Goal: Transaction & Acquisition: Purchase product/service

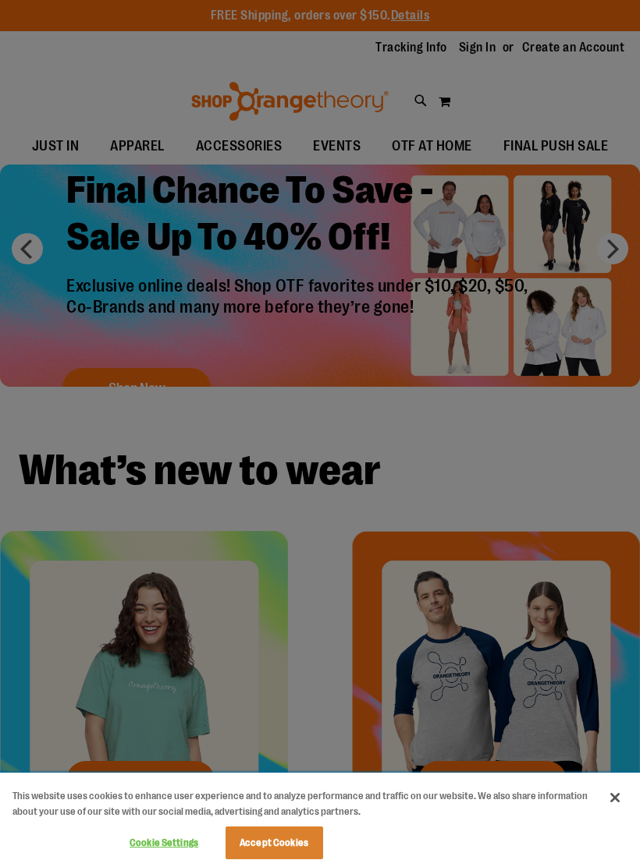
click at [261, 858] on button "Accept Cookies" at bounding box center [274, 843] width 98 height 33
click at [280, 842] on button "Accept Cookies" at bounding box center [274, 843] width 98 height 33
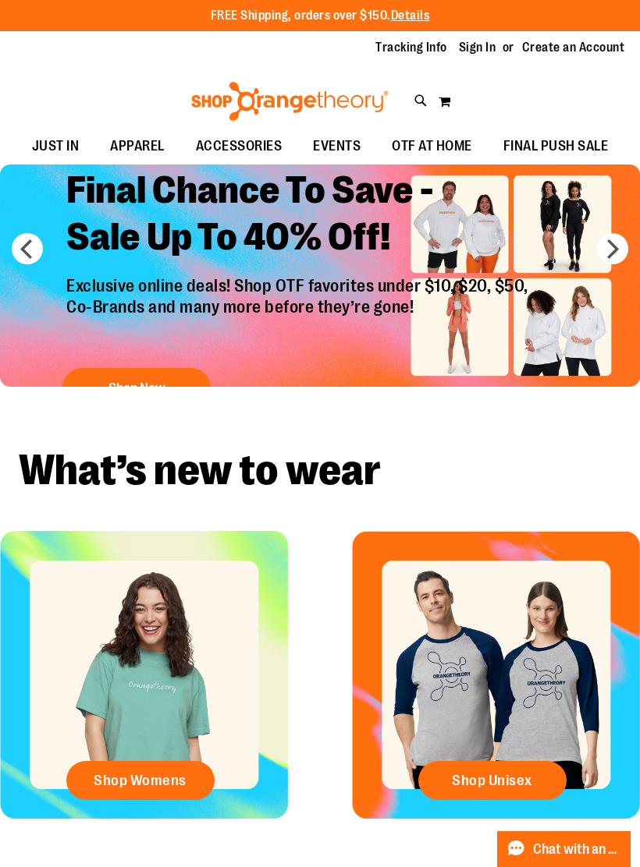
click at [483, 51] on link "Sign In" at bounding box center [477, 47] width 37 height 17
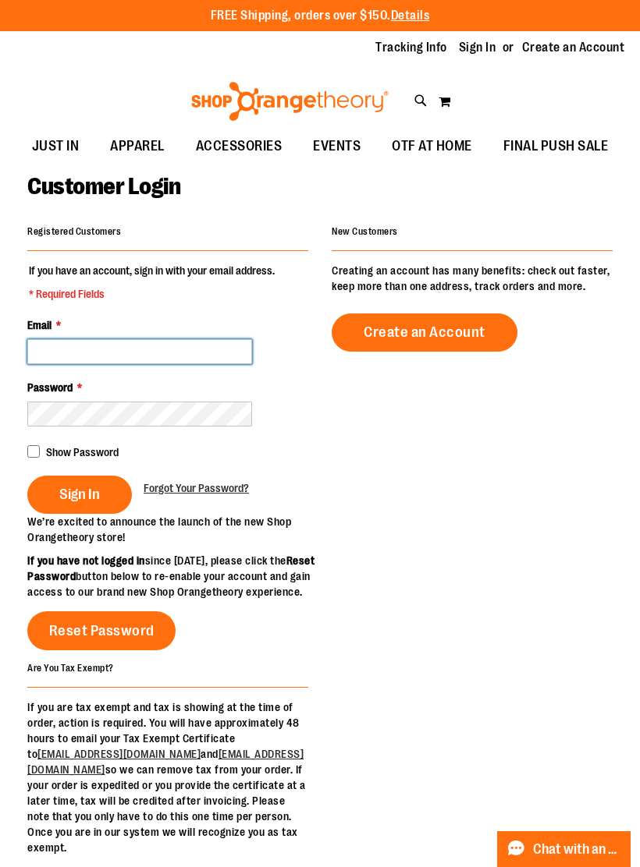
type input "**********"
click at [101, 484] on button "Sign In" at bounding box center [79, 495] width 105 height 38
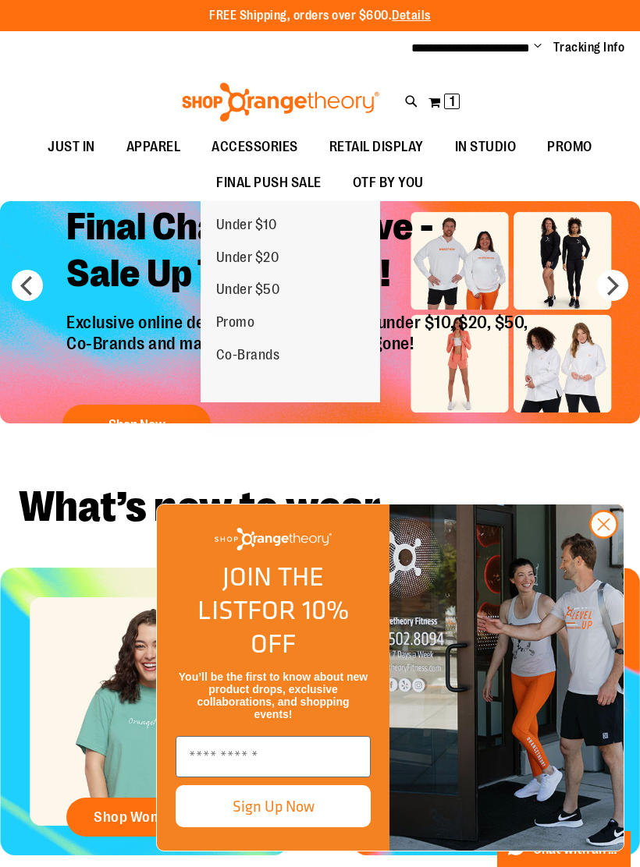
click at [270, 235] on span "Under $10" at bounding box center [246, 227] width 61 height 20
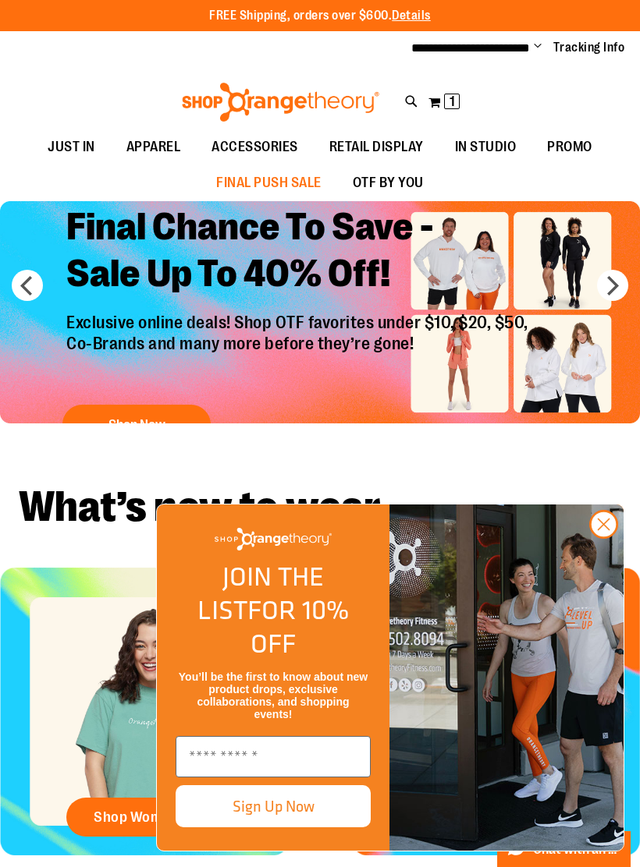
click at [605, 537] on circle "Close dialog" at bounding box center [604, 525] width 26 height 26
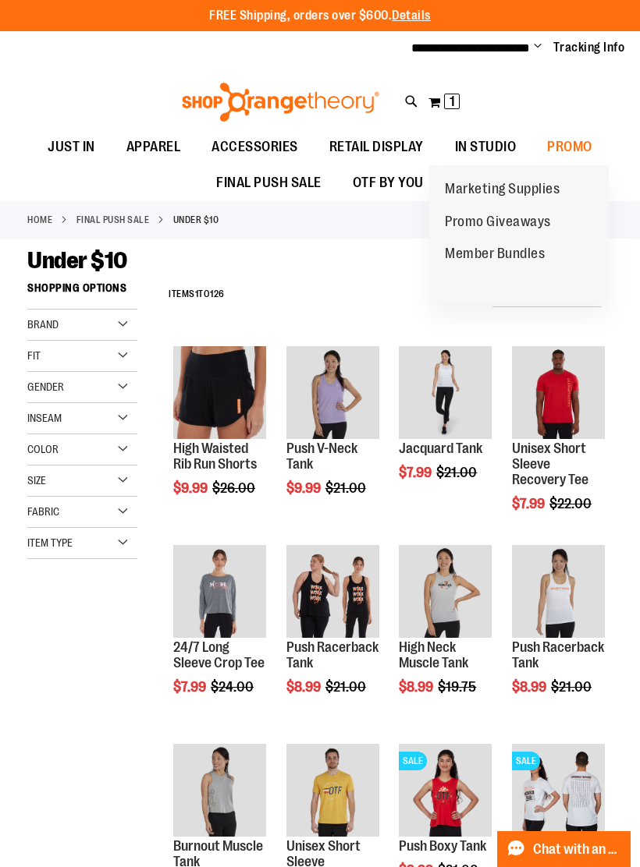
click at [518, 238] on link "Member Bundles" at bounding box center [494, 254] width 131 height 33
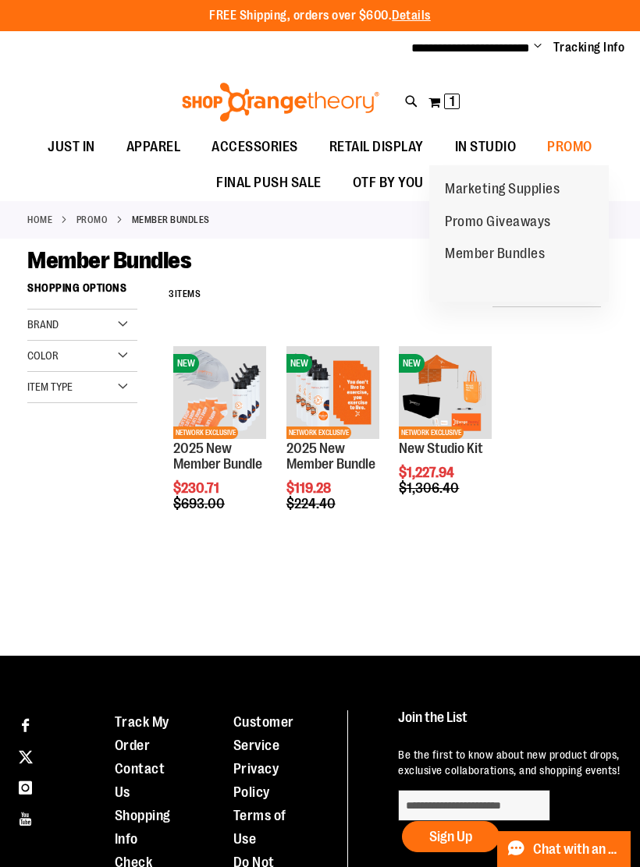
click at [530, 217] on span "Promo Giveaways" at bounding box center [498, 224] width 106 height 20
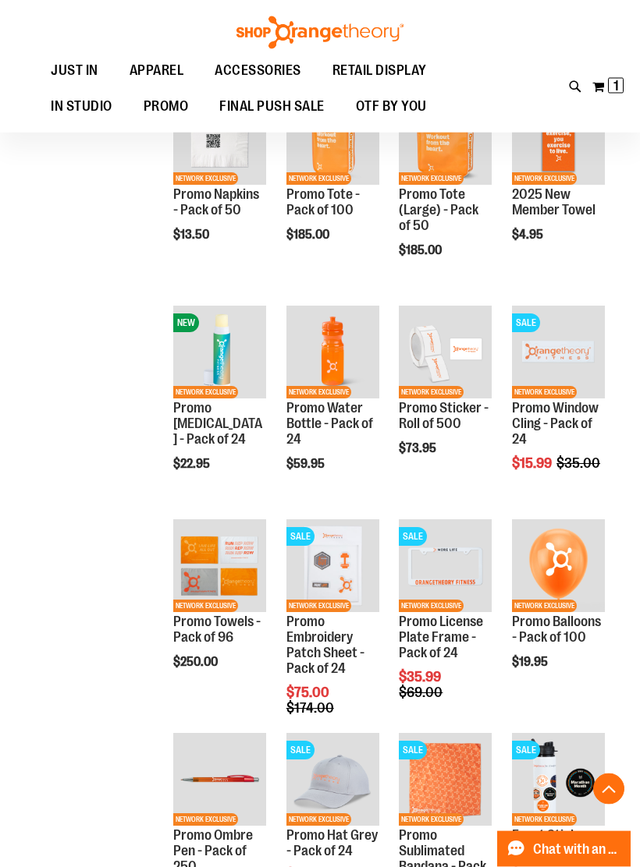
scroll to position [476, 0]
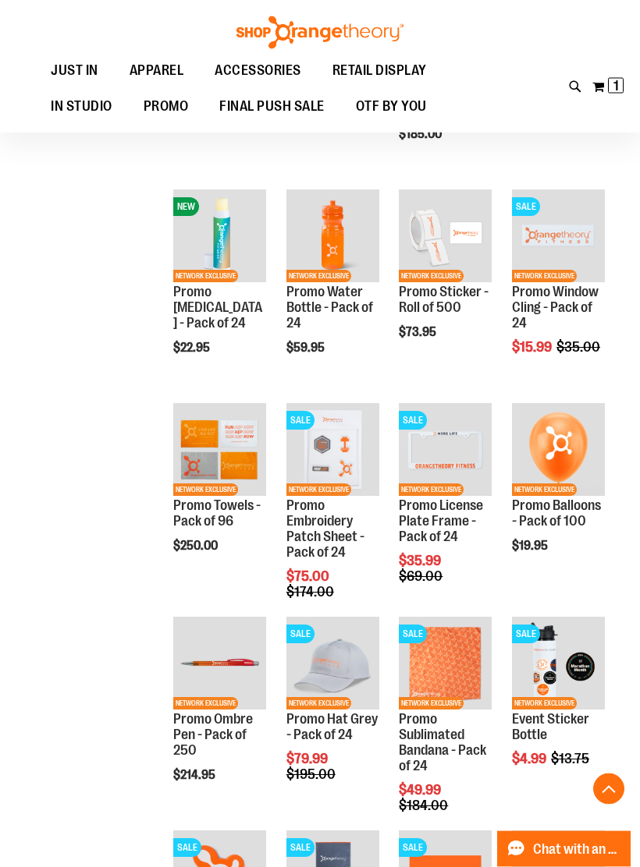
scroll to position [583, 0]
click at [208, 595] on span "Add to Cart" at bounding box center [174, 603] width 69 height 17
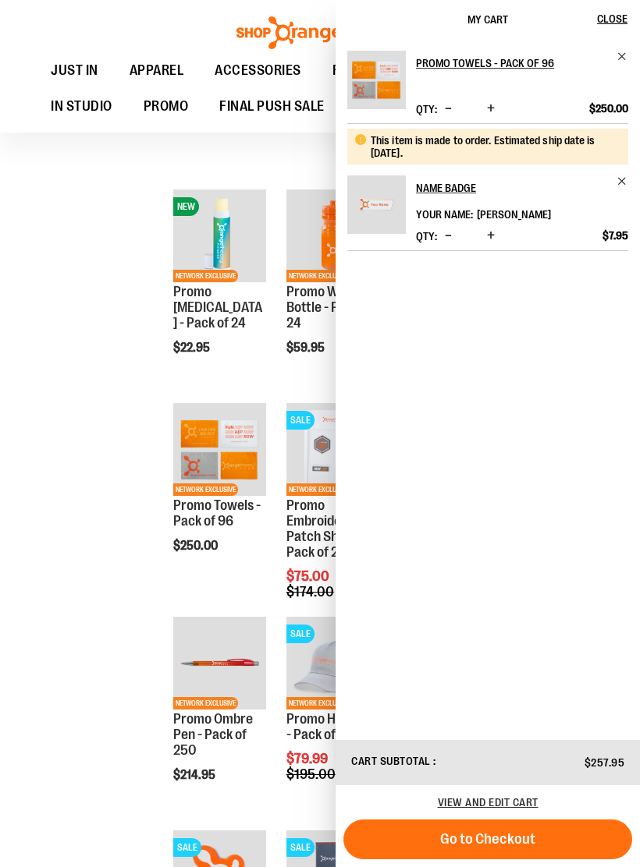
click at [40, 447] on div "**********" at bounding box center [319, 517] width 585 height 1654
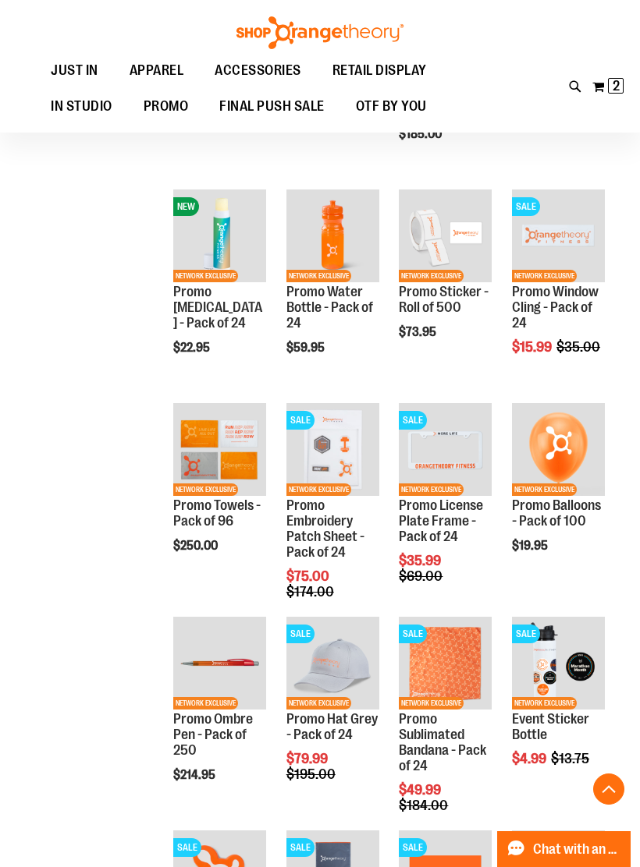
click at [608, 91] on span "2 2 items" at bounding box center [616, 86] width 16 height 16
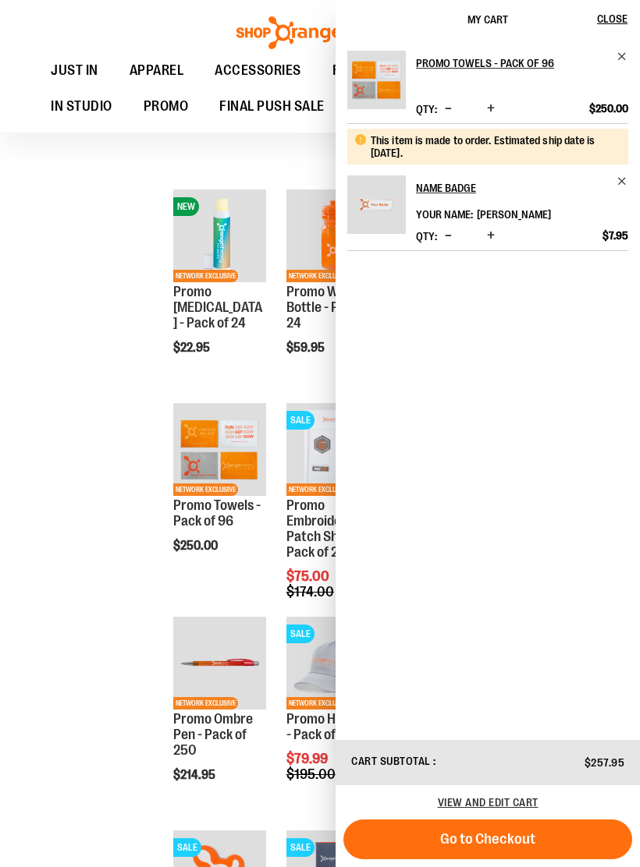
click at [87, 405] on div "**********" at bounding box center [319, 517] width 585 height 1654
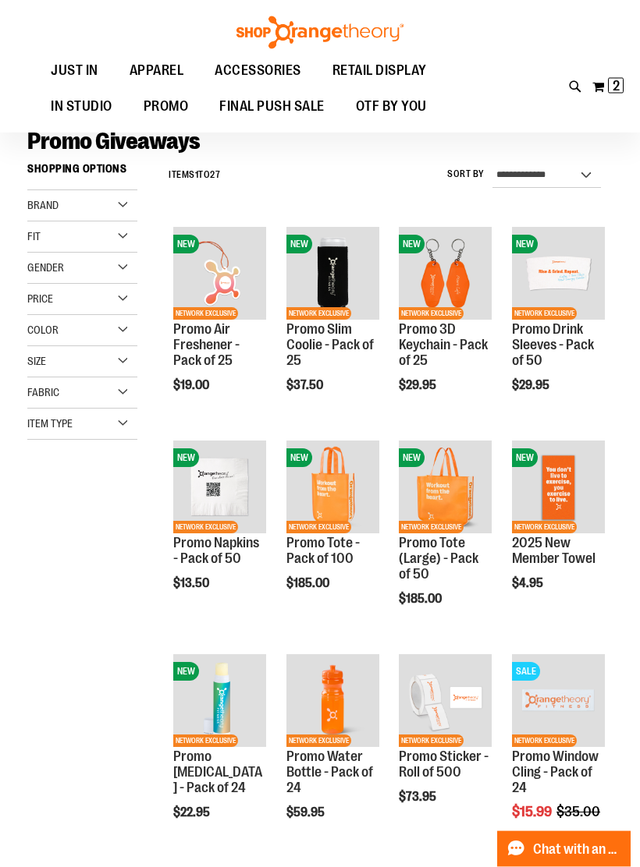
scroll to position [78, 0]
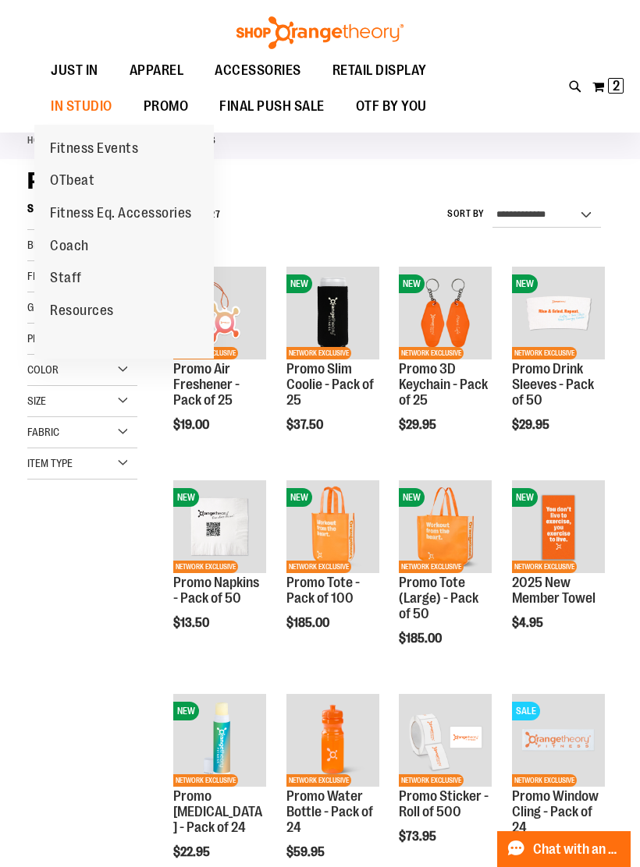
click at [96, 275] on link "Staff" at bounding box center [65, 278] width 63 height 33
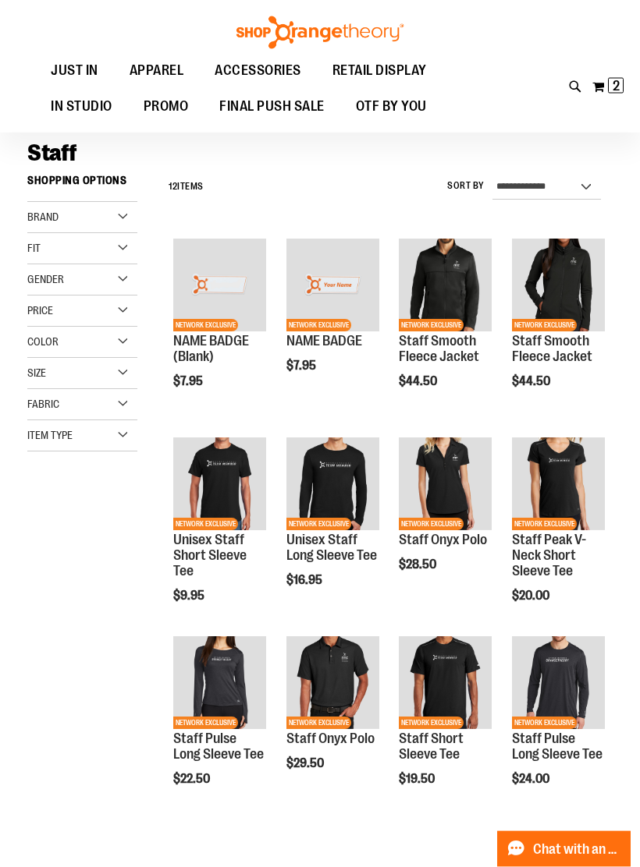
scroll to position [105, 0]
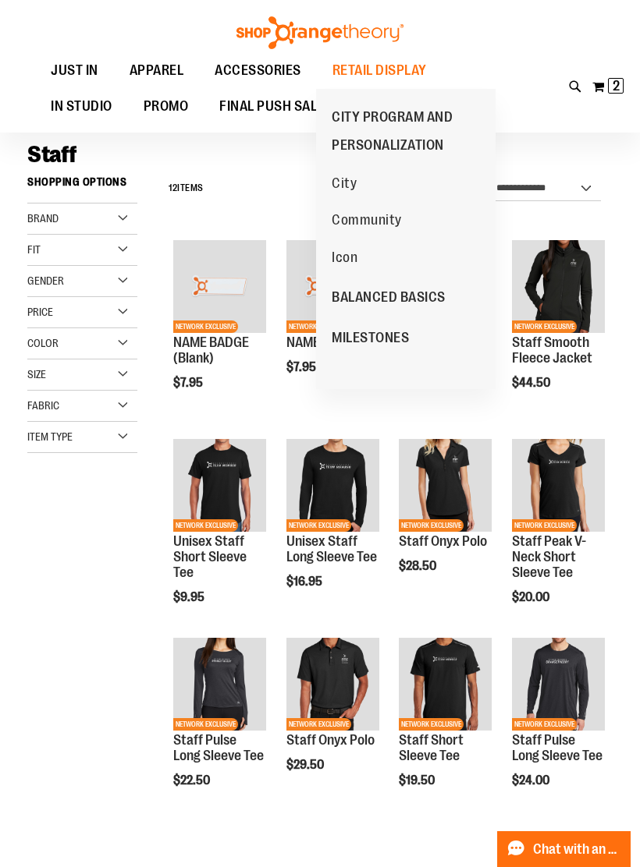
click at [417, 127] on span "CITY PROGRAM AND PERSONALIZATION" at bounding box center [392, 133] width 121 height 48
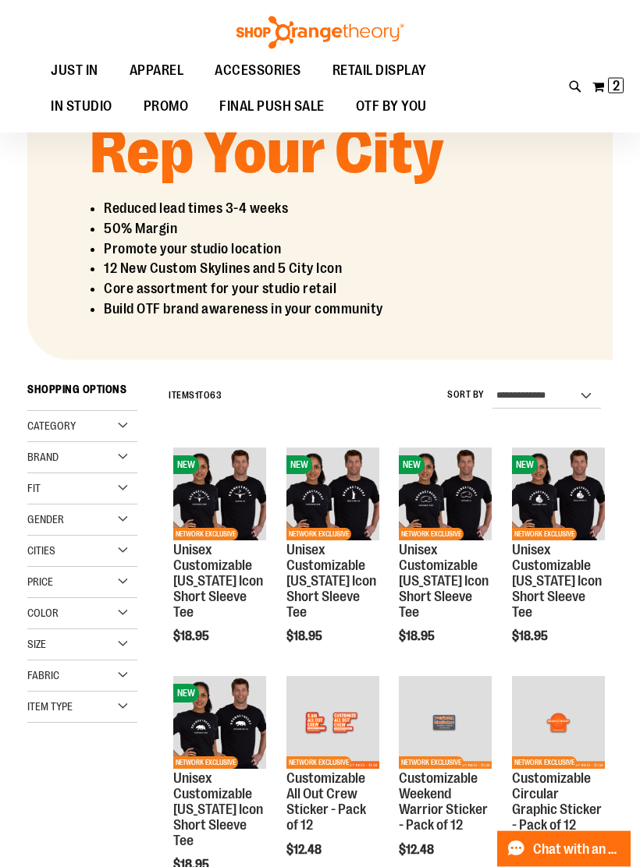
scroll to position [226, 0]
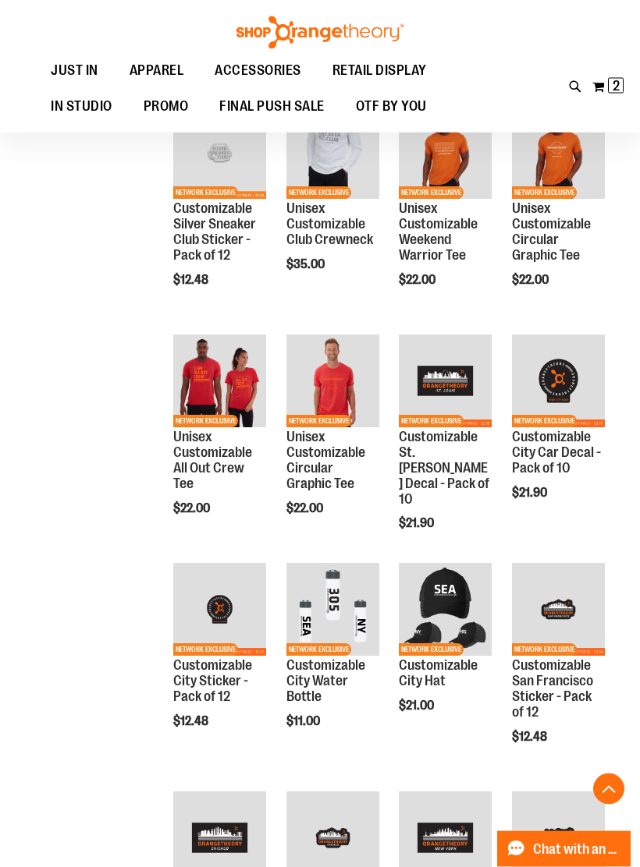
scroll to position [1034, 0]
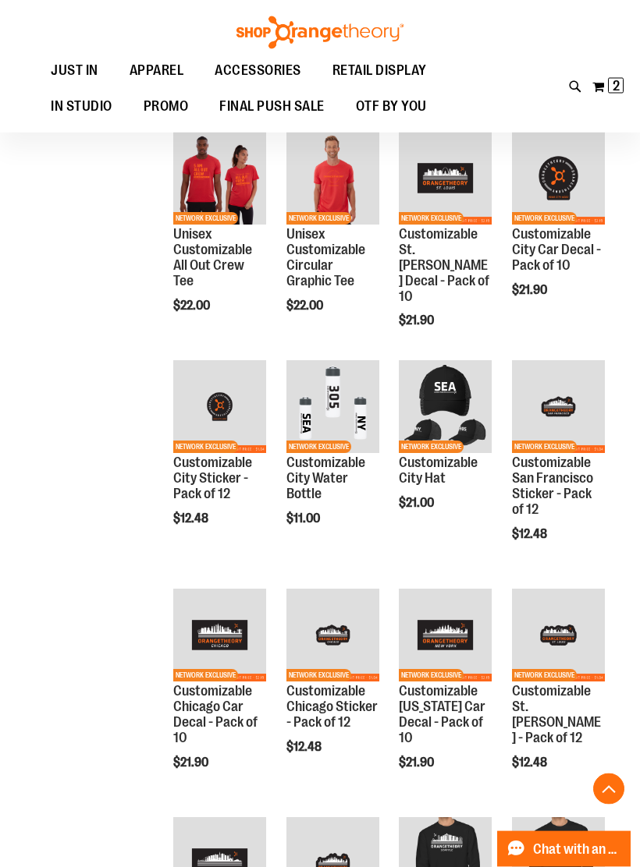
scroll to position [1229, 0]
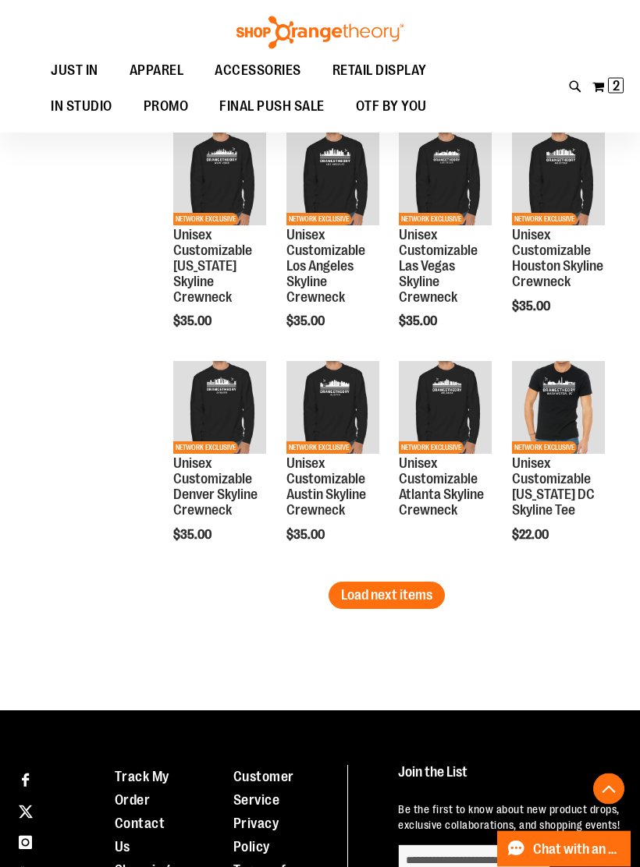
scroll to position [2140, 0]
click at [364, 598] on span "Load next items" at bounding box center [386, 595] width 91 height 16
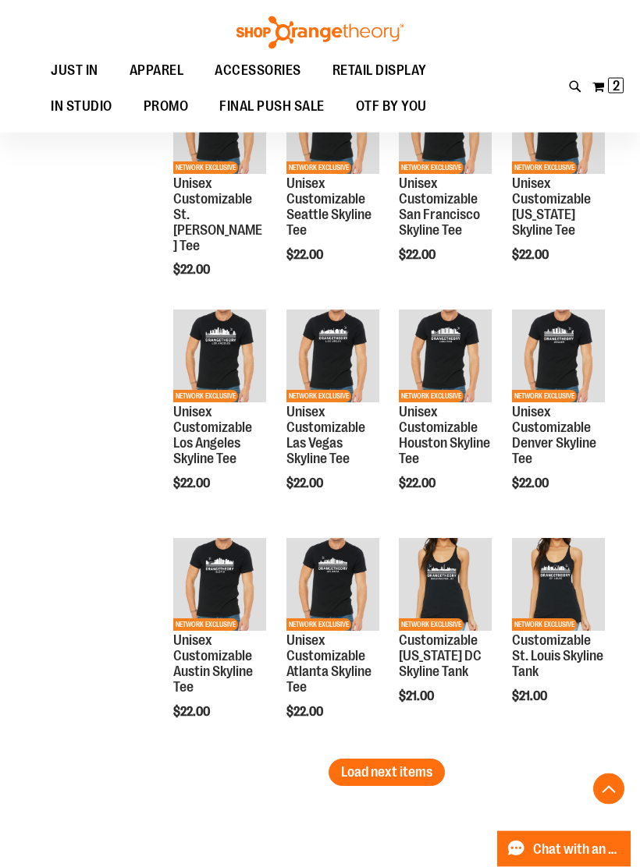
scroll to position [2648, 0]
click at [372, 777] on span "Load next items" at bounding box center [386, 772] width 91 height 16
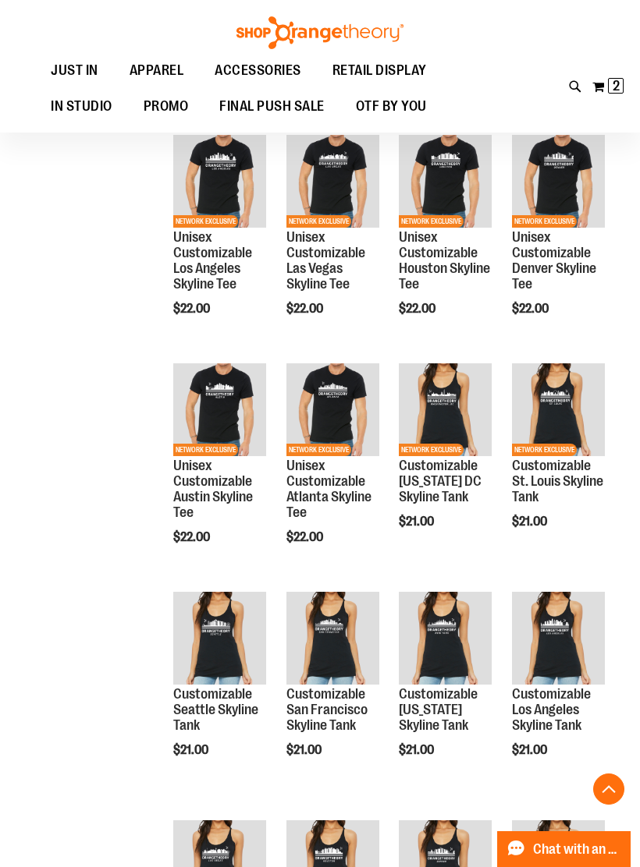
scroll to position [3175, 0]
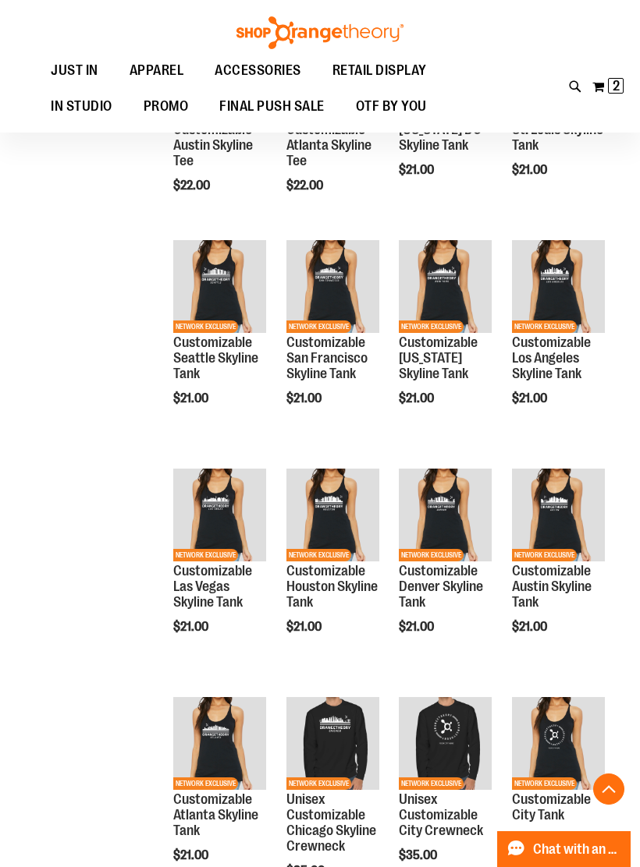
click at [575, 91] on icon at bounding box center [575, 87] width 13 height 18
click at [410, 98] on input "Search" at bounding box center [320, 87] width 502 height 51
type input "********"
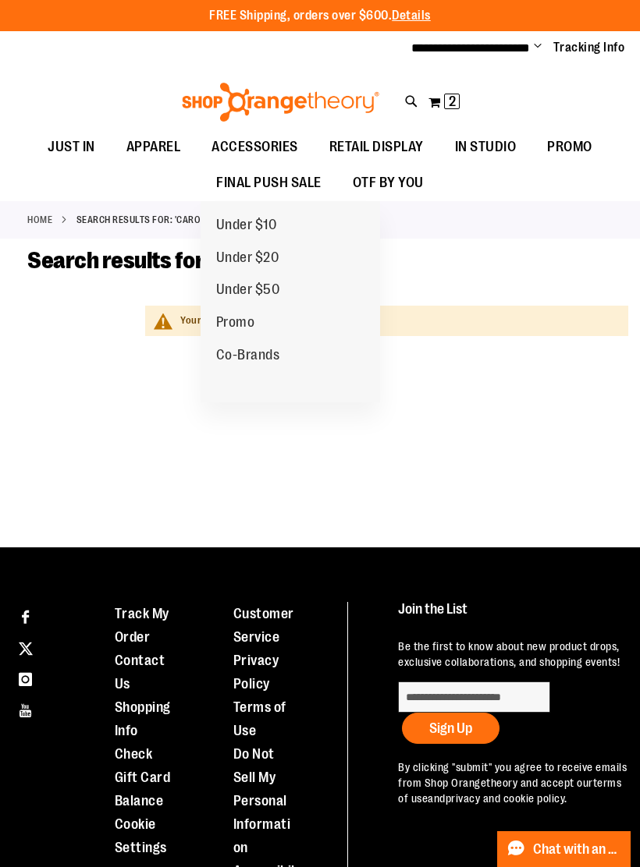
click at [531, 271] on div "Search results for: 'Carolina'" at bounding box center [319, 276] width 585 height 59
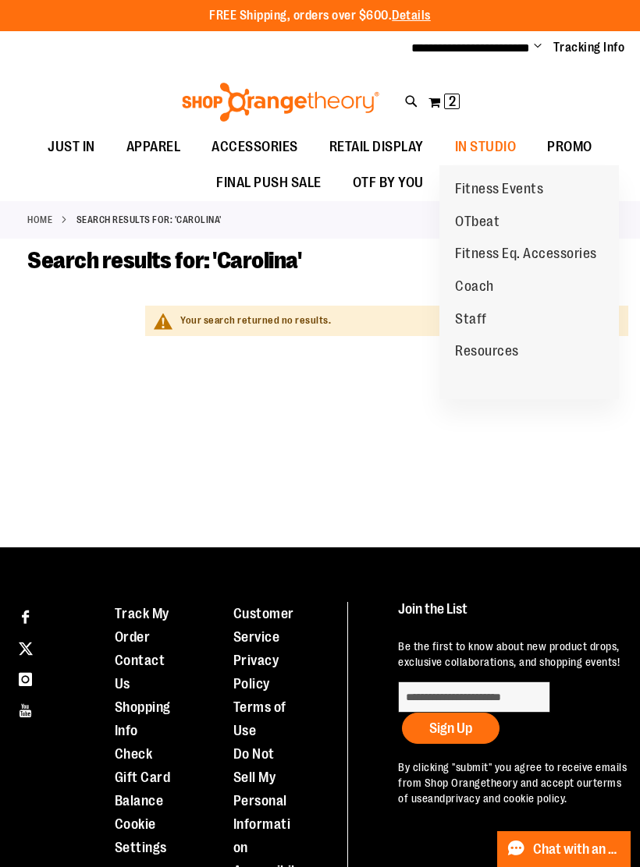
click at [493, 284] on link "Coach" at bounding box center [474, 287] width 70 height 33
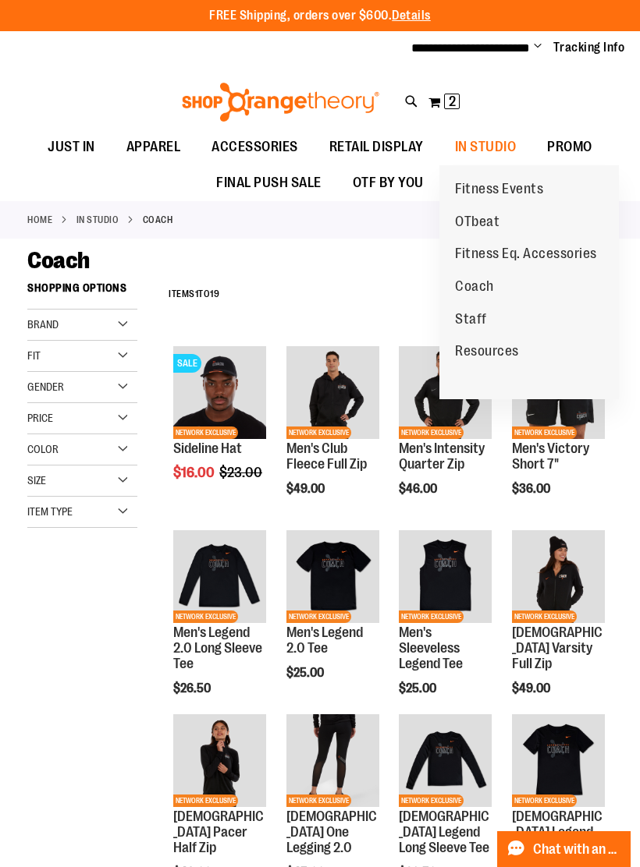
click at [520, 187] on span "Fitness Events" at bounding box center [499, 191] width 88 height 20
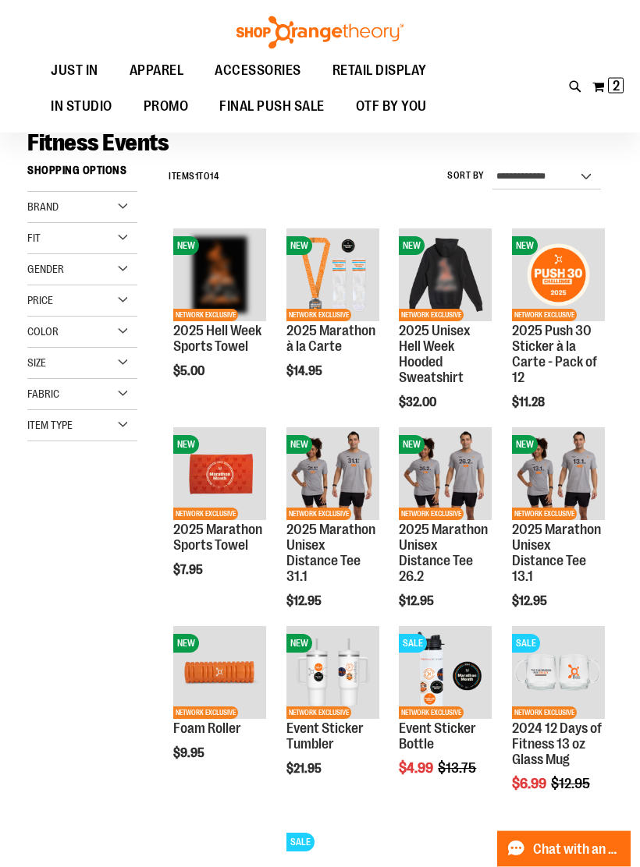
scroll to position [116, 0]
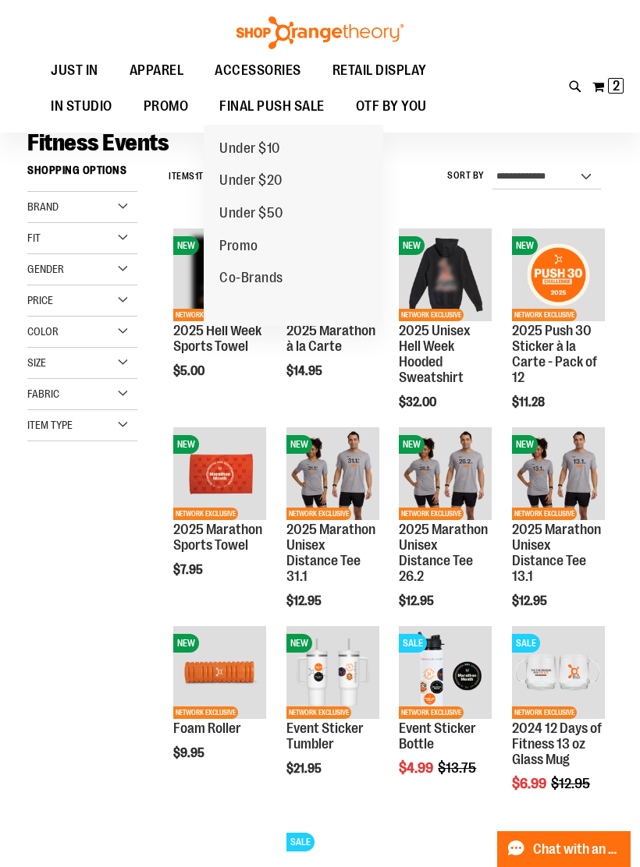
click at [272, 282] on span "Co-Brands" at bounding box center [251, 280] width 64 height 20
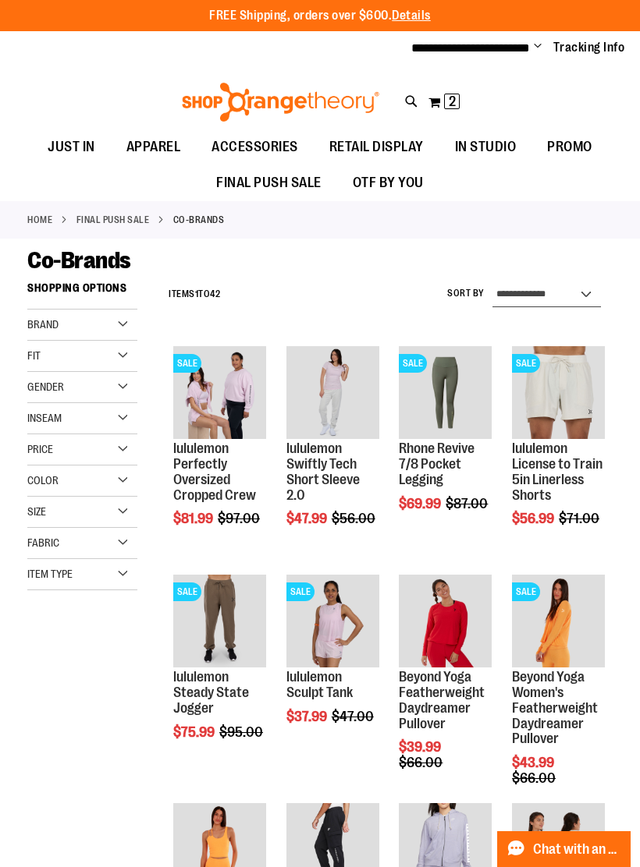
click at [548, 300] on select "**********" at bounding box center [546, 294] width 108 height 25
select select "*********"
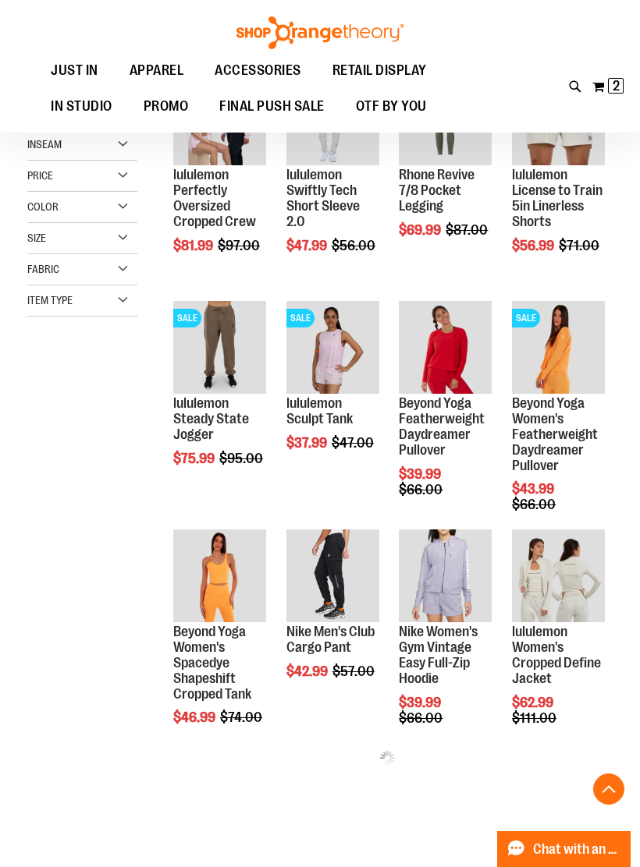
scroll to position [273, 0]
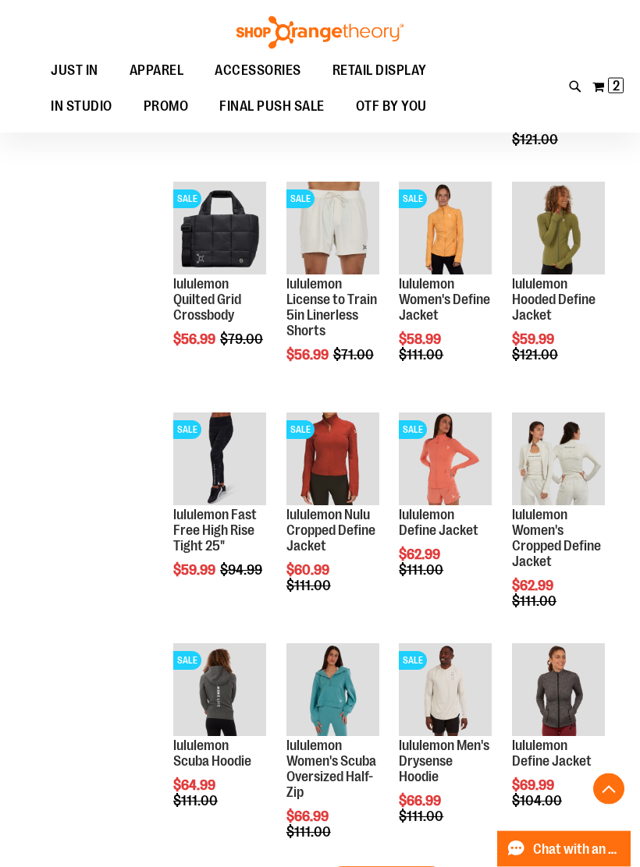
scroll to position [1555, 0]
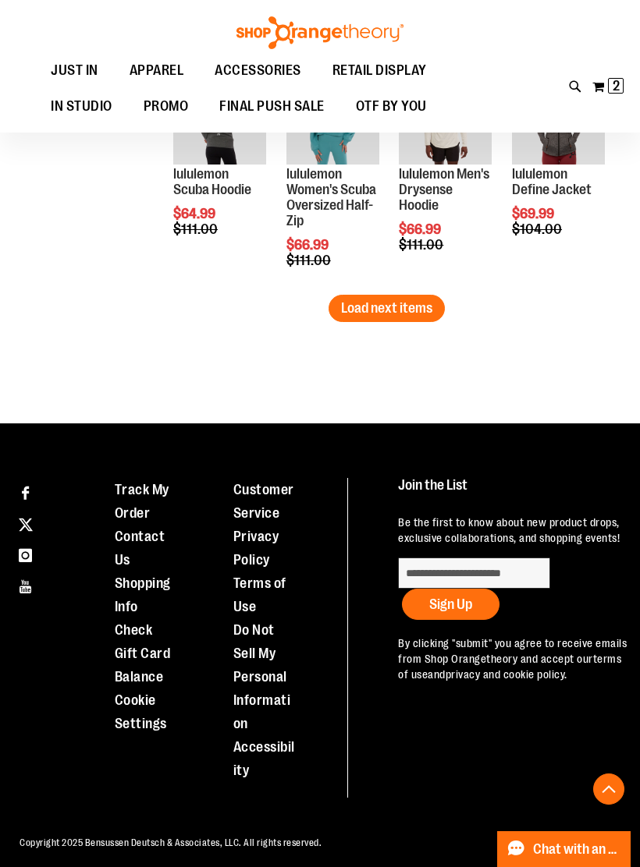
click at [369, 310] on span "Load next items" at bounding box center [386, 308] width 91 height 16
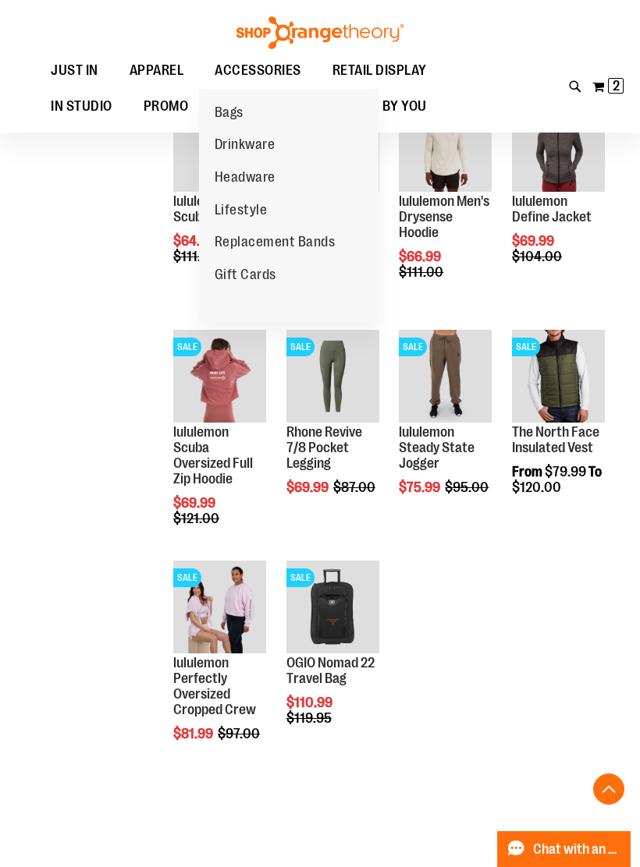
click at [253, 242] on span "Replacement Bands" at bounding box center [275, 244] width 121 height 20
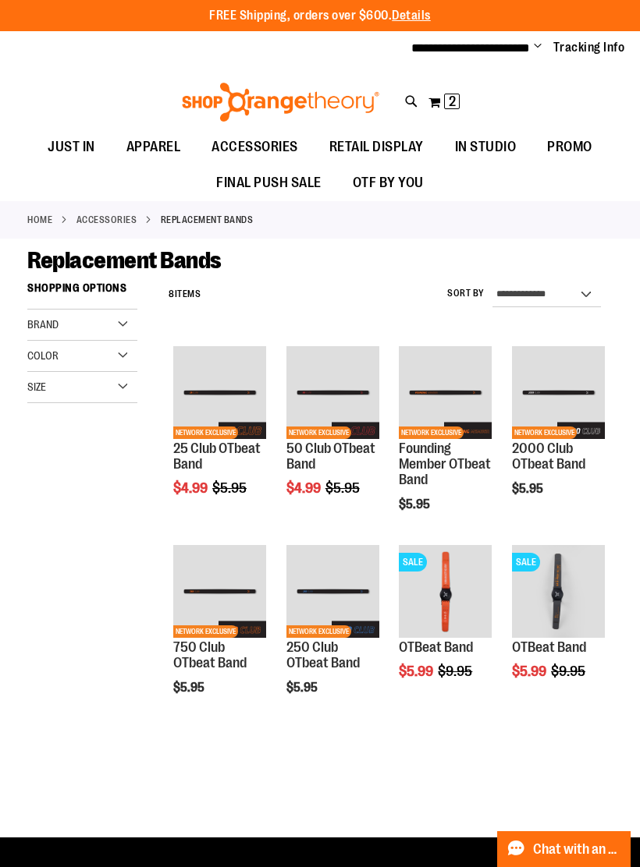
click at [129, 219] on link "ACCESSORIES" at bounding box center [106, 220] width 61 height 14
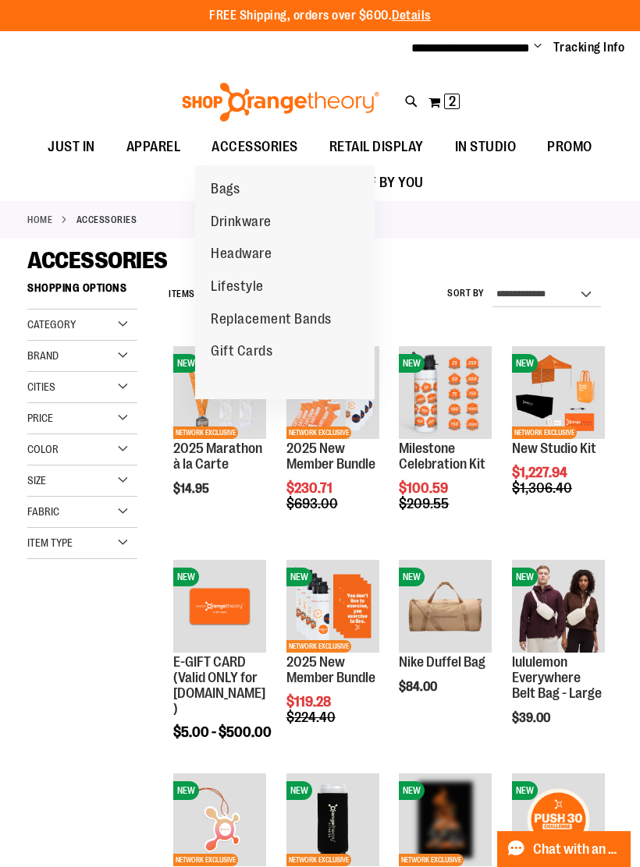
click at [253, 283] on span "Lifestyle" at bounding box center [237, 288] width 53 height 20
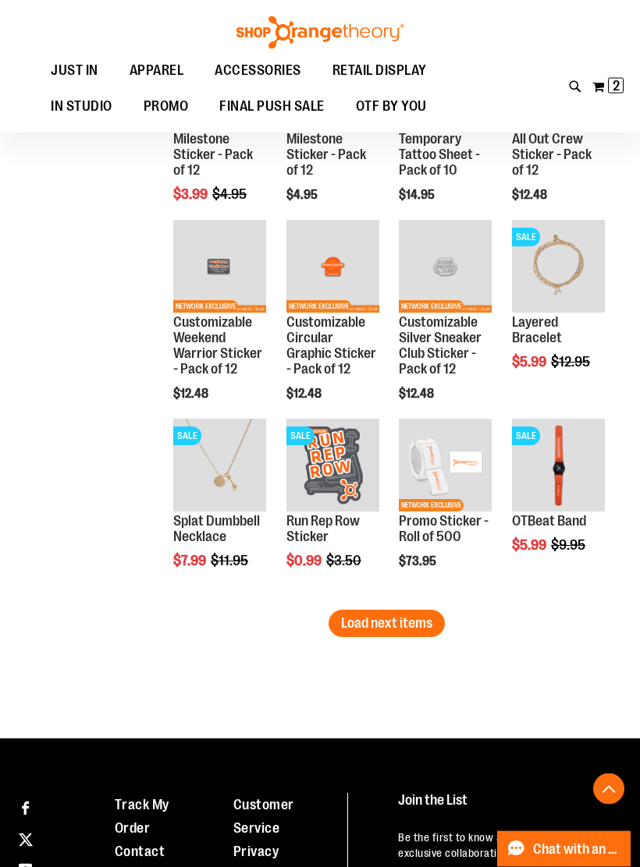
scroll to position [1517, 0]
click at [397, 624] on span "Load next items" at bounding box center [386, 623] width 91 height 16
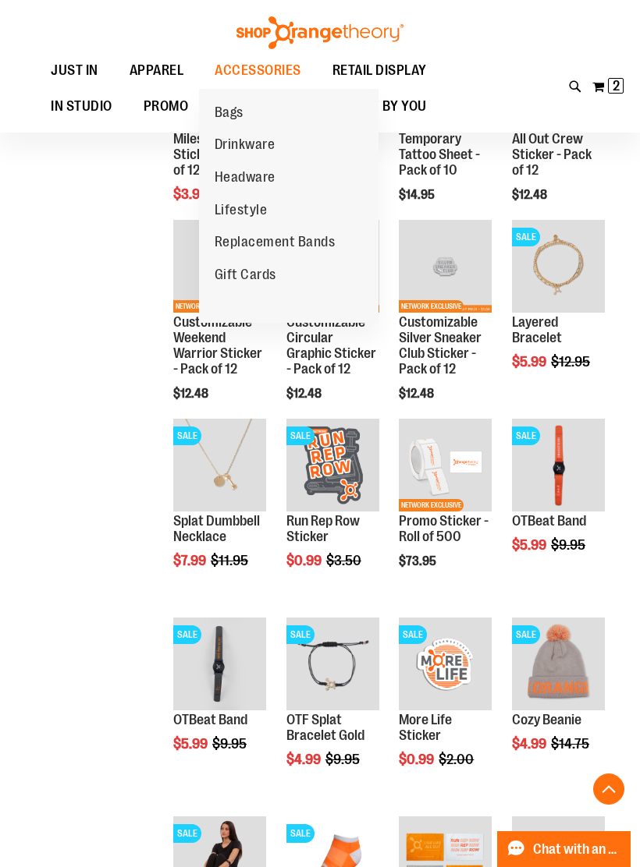
click at [222, 113] on span "Bags" at bounding box center [229, 115] width 29 height 20
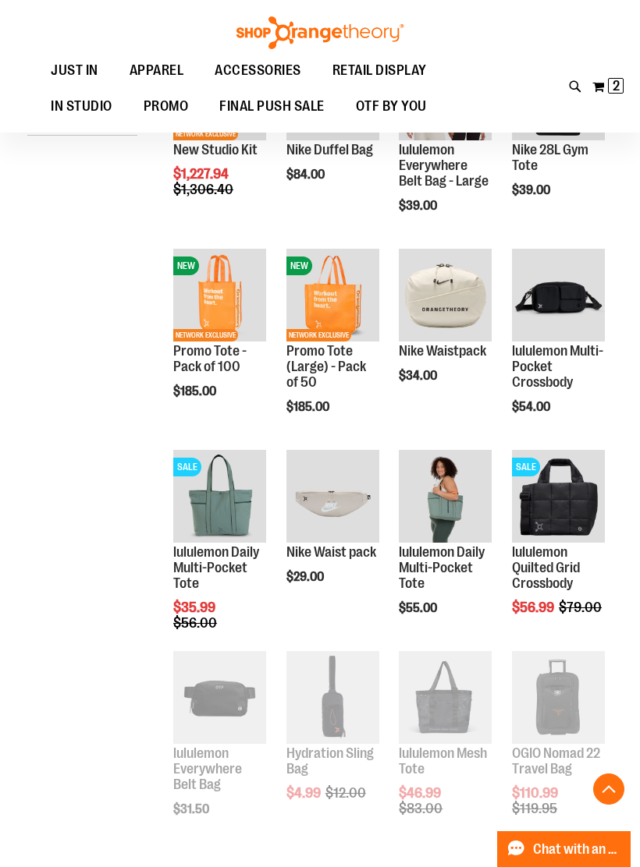
scroll to position [299, 0]
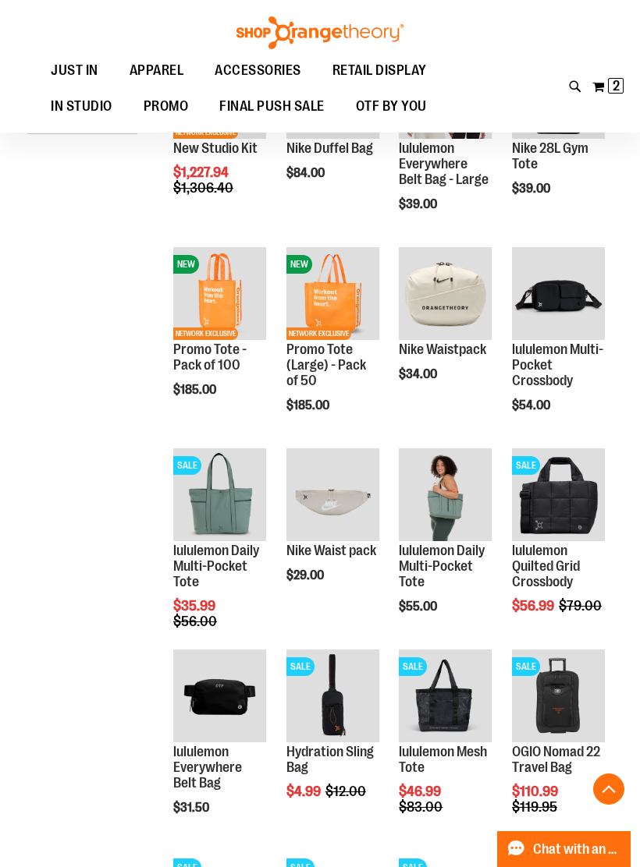
click at [434, 857] on span "Add to Cart" at bounding box center [399, 865] width 69 height 17
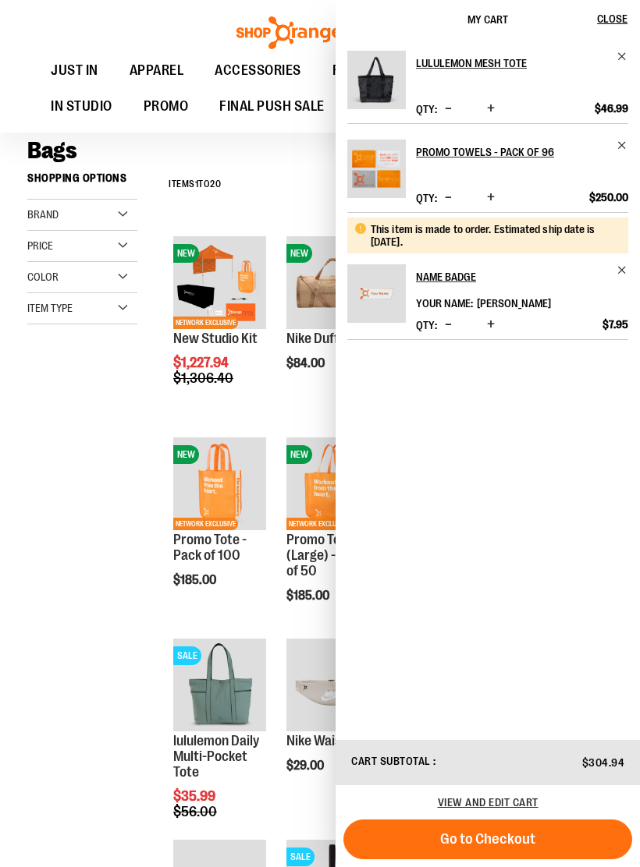
scroll to position [103, 0]
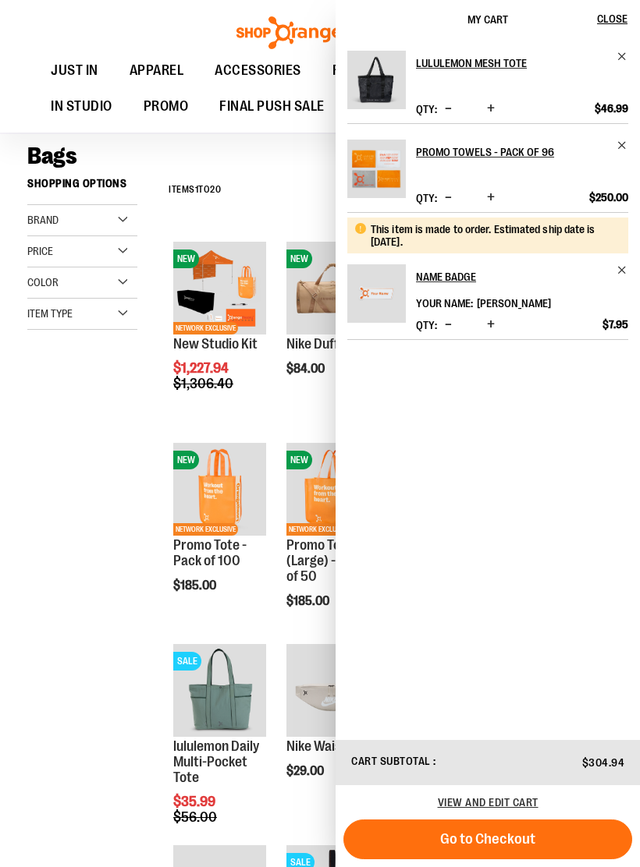
click at [122, 494] on div "**********" at bounding box center [319, 752] width 585 height 1164
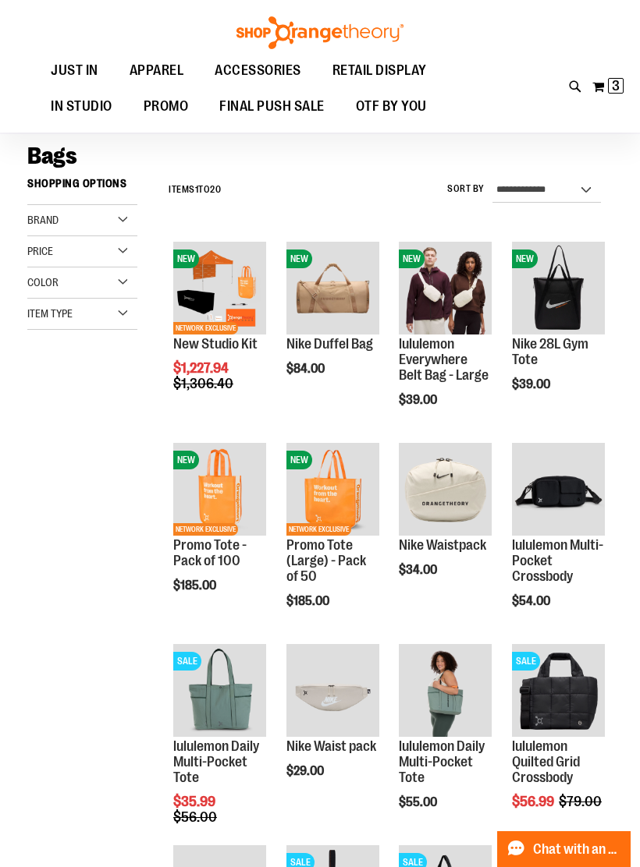
click at [565, 479] on span "Quickview" at bounding box center [549, 499] width 74 height 41
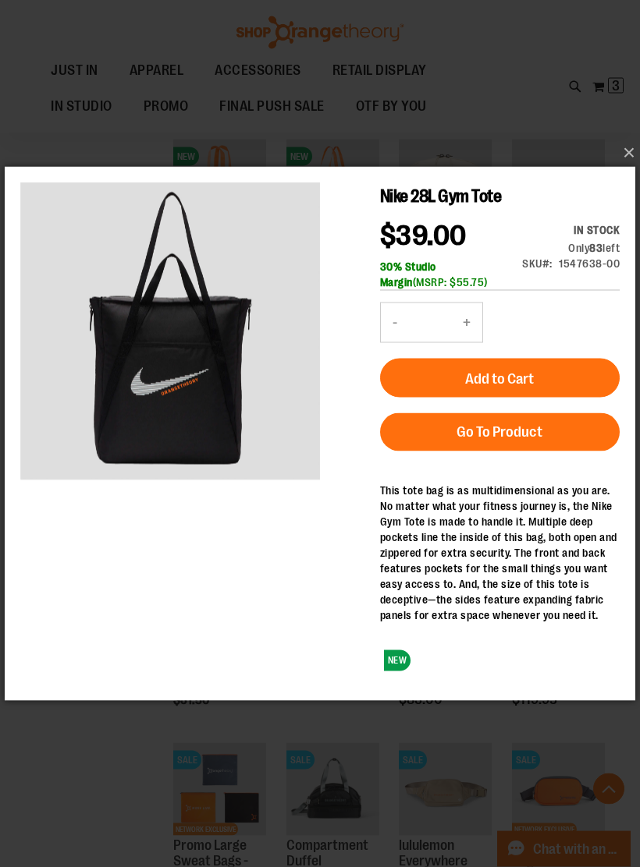
scroll to position [407, 0]
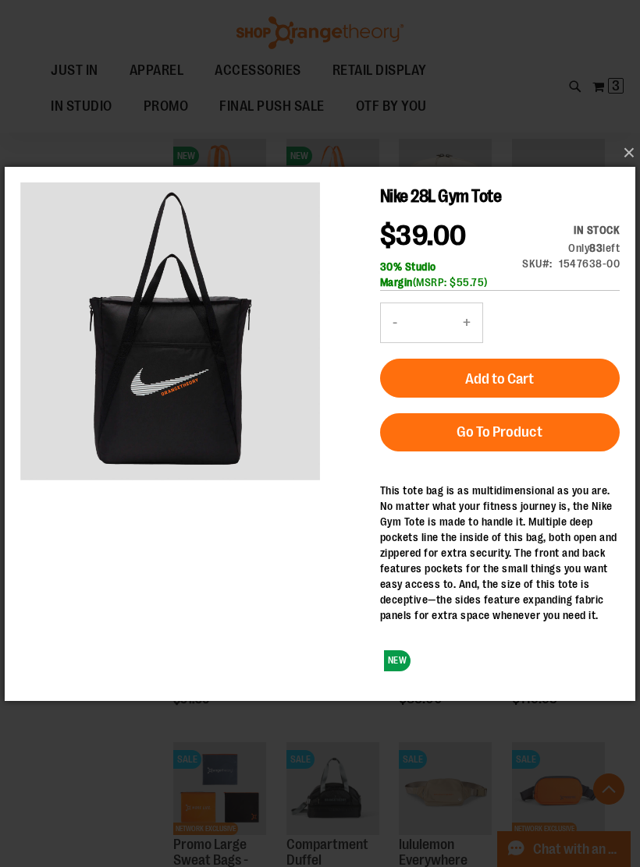
click at [530, 381] on span "Add to Cart" at bounding box center [499, 378] width 69 height 17
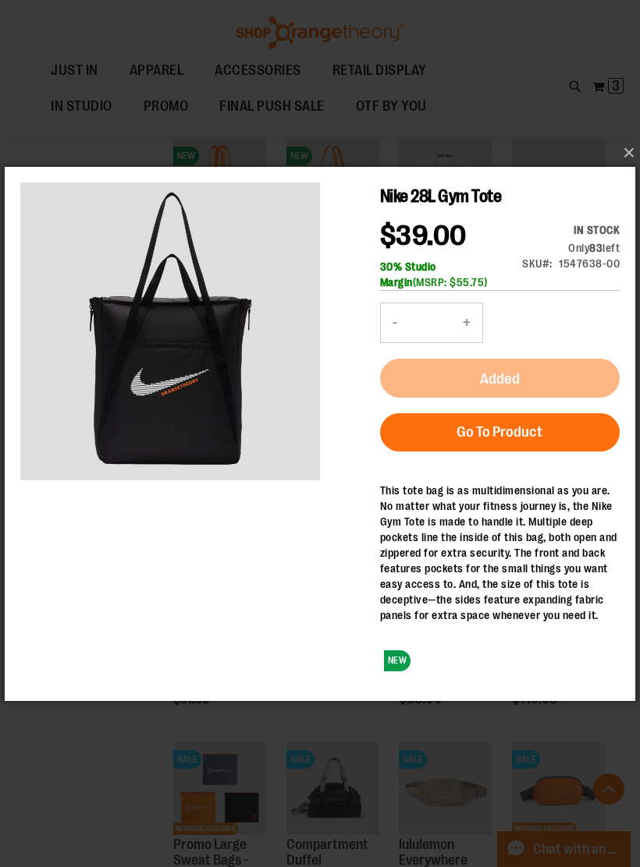
click at [633, 169] on button "×" at bounding box center [324, 153] width 630 height 34
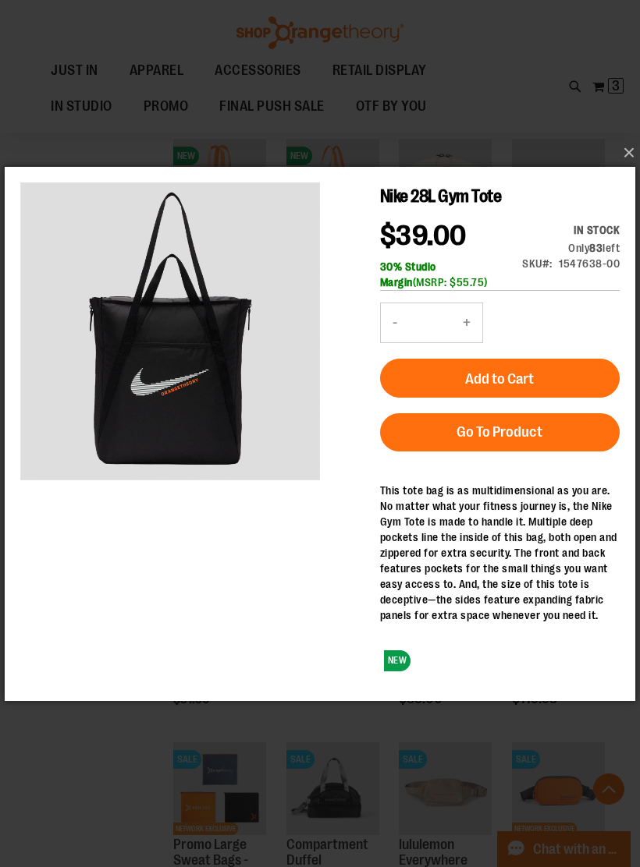
click at [618, 159] on button "×" at bounding box center [324, 153] width 630 height 34
click at [619, 164] on button "×" at bounding box center [324, 153] width 630 height 34
click at [625, 170] on button "×" at bounding box center [324, 153] width 630 height 34
click at [617, 160] on button "×" at bounding box center [324, 153] width 630 height 34
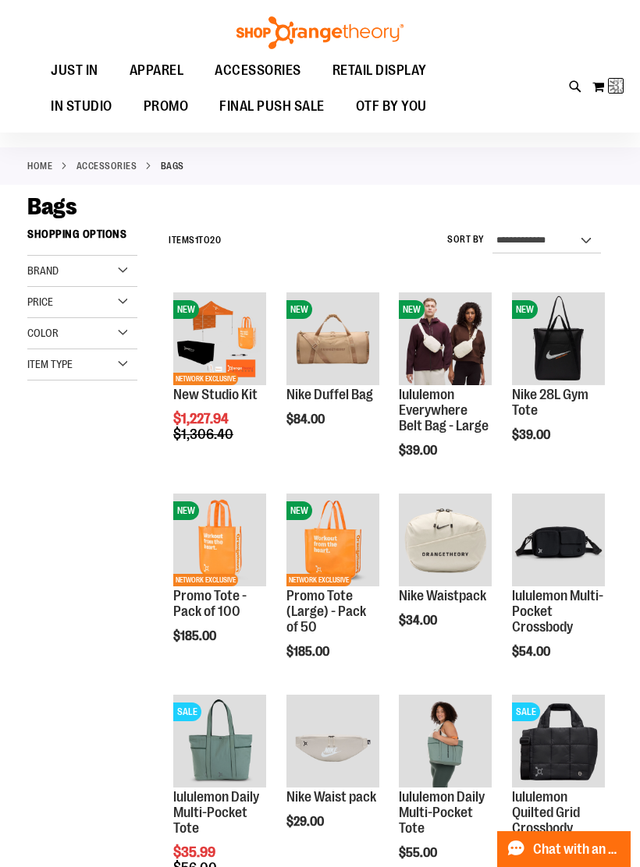
scroll to position [11, 0]
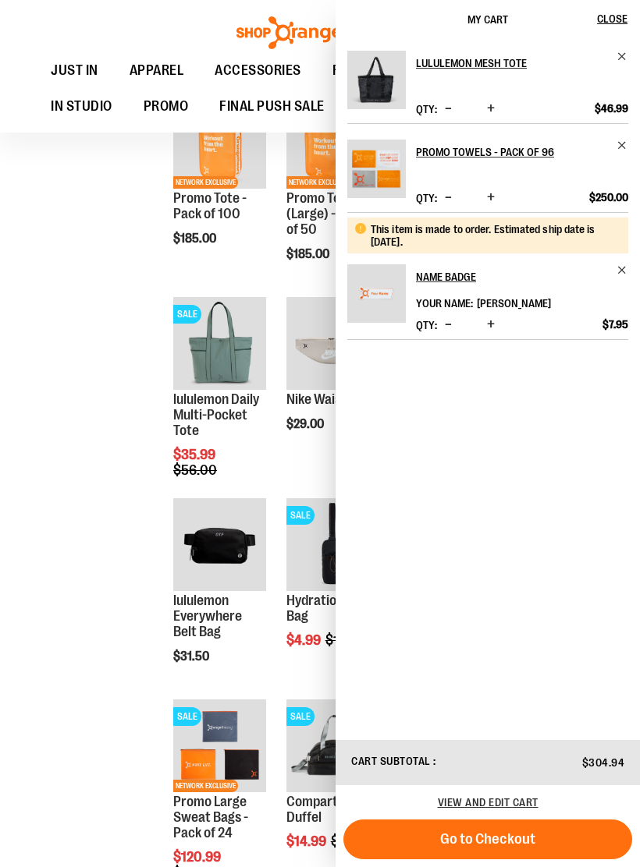
scroll to position [456, 0]
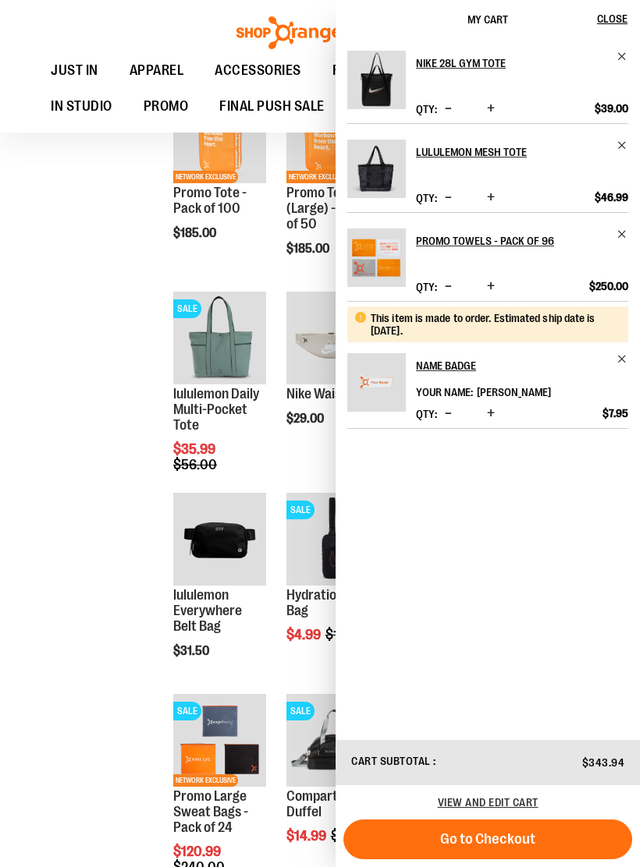
click at [64, 591] on div "**********" at bounding box center [319, 399] width 585 height 1164
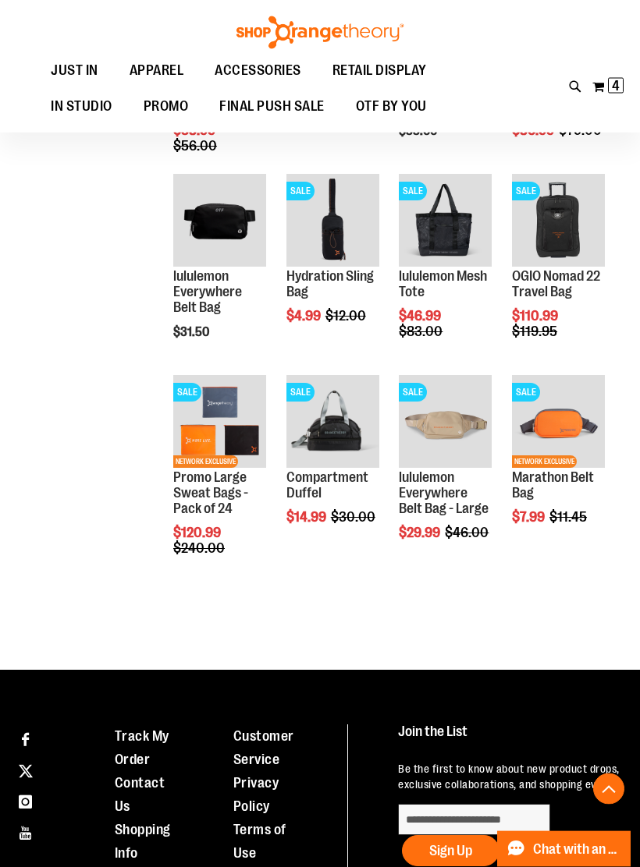
scroll to position [775, 0]
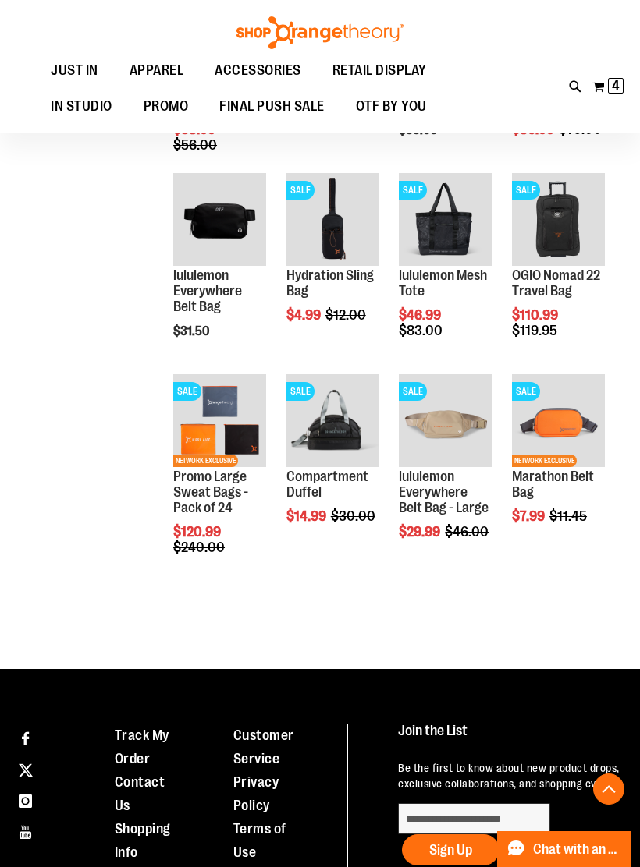
click at [508, 623] on div "**********" at bounding box center [380, 80] width 463 height 1164
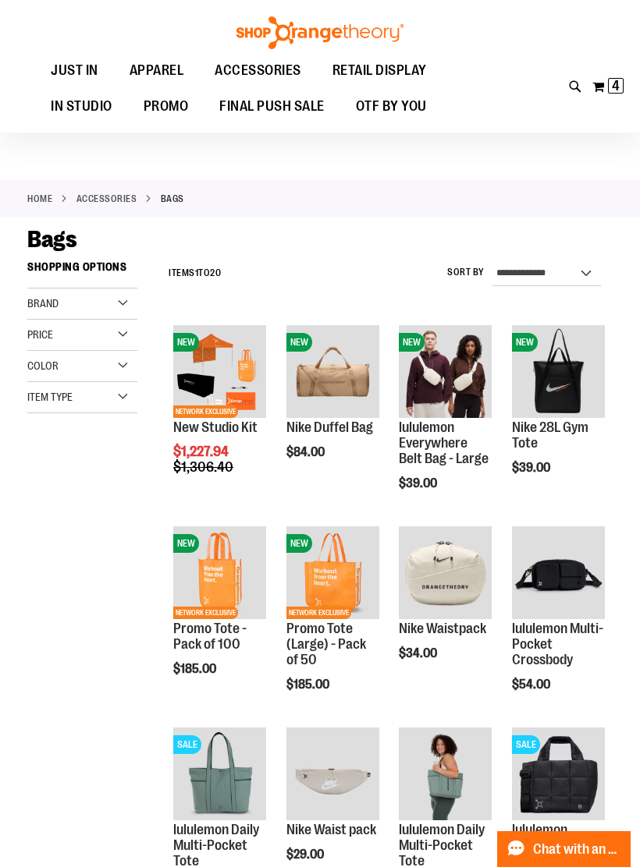
scroll to position [0, 0]
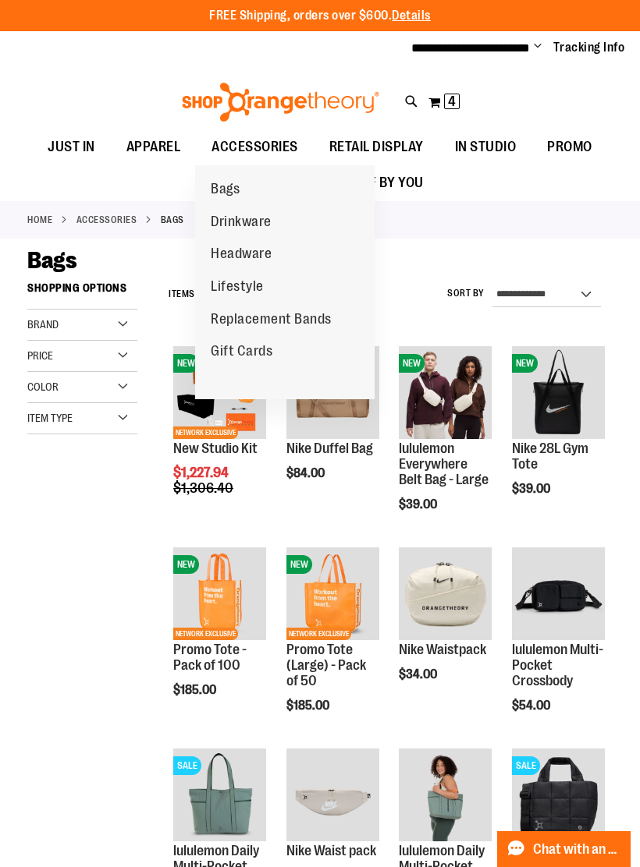
click at [251, 253] on span "Headware" at bounding box center [241, 256] width 61 height 20
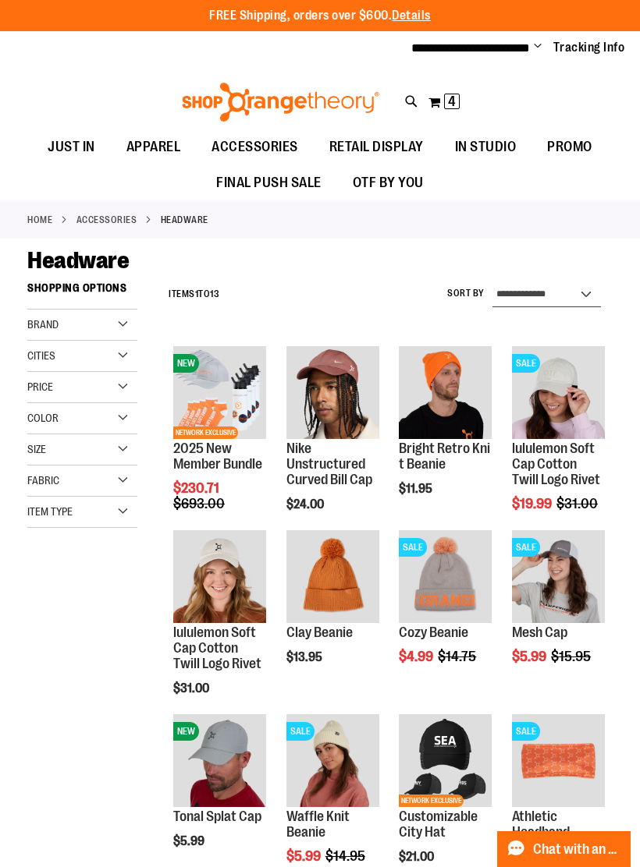
click at [578, 295] on select "**********" at bounding box center [546, 294] width 108 height 25
select select "*********"
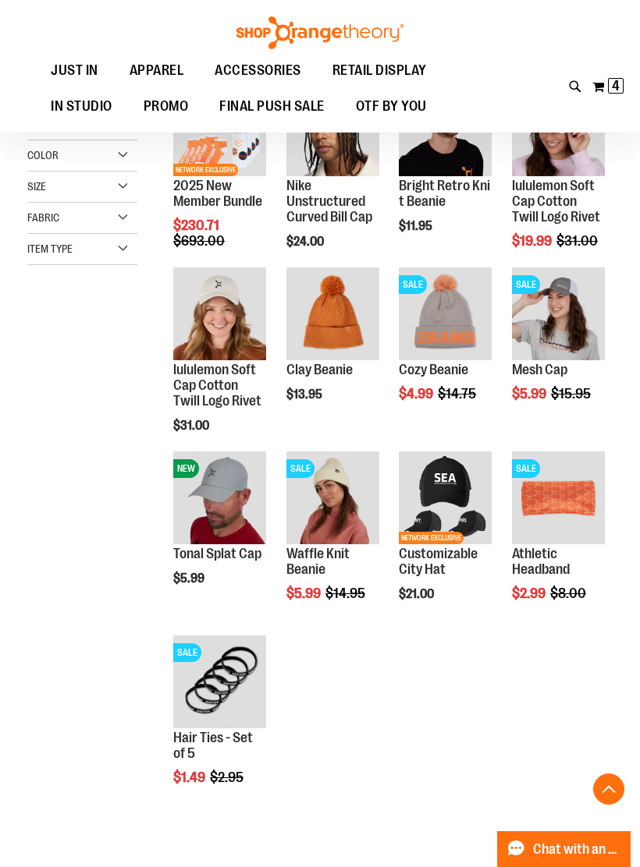
scroll to position [273, 0]
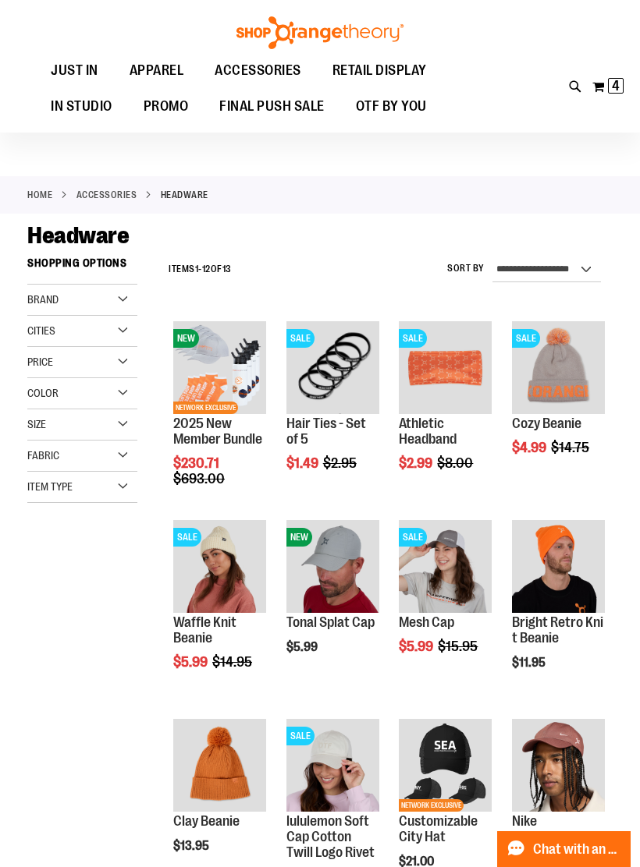
scroll to position [22, 0]
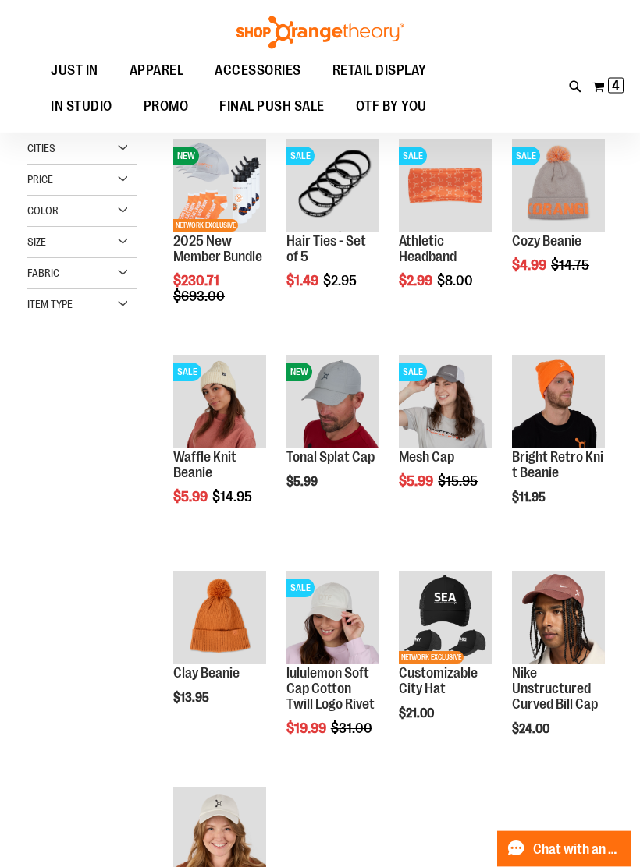
scroll to position [206, 0]
click at [431, 591] on img "product" at bounding box center [445, 617] width 93 height 93
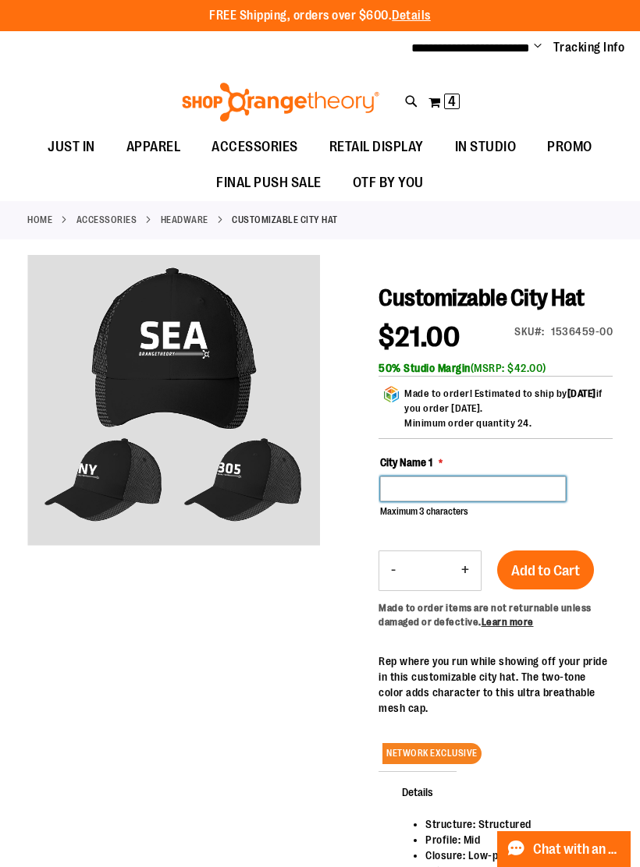
click at [493, 495] on input "City Name 1" at bounding box center [473, 489] width 186 height 25
type input "***"
click at [612, 514] on div "City Name 1 *** Maximum 3 characters (0 remaining)" at bounding box center [495, 495] width 234 height 80
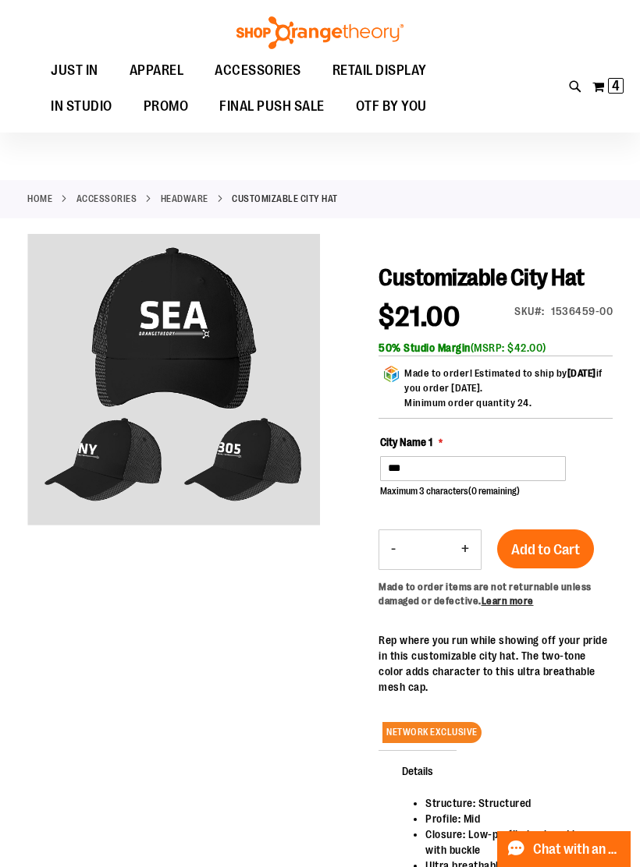
click at [616, 78] on span "4 4 items" at bounding box center [616, 86] width 16 height 16
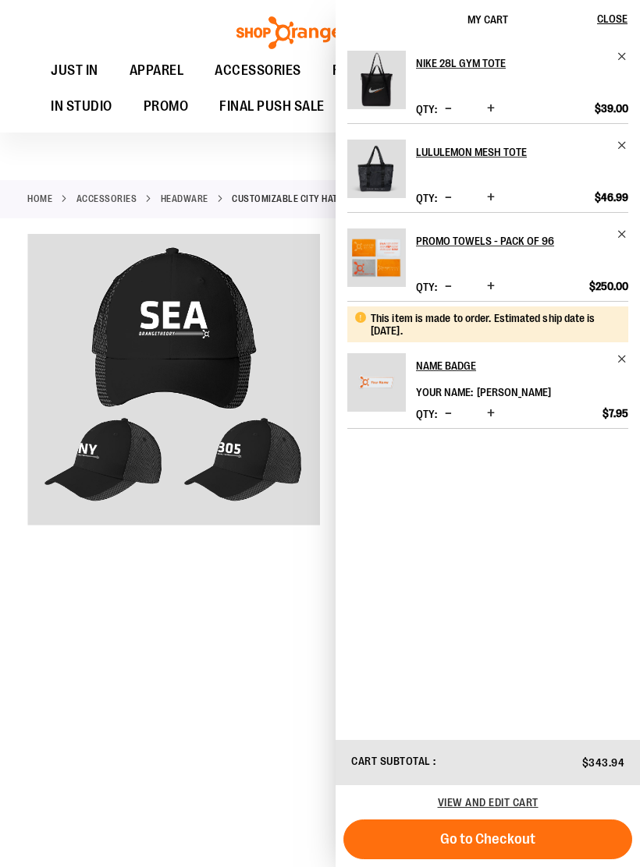
click at [449, 108] on span "Decrease product quantity" at bounding box center [448, 109] width 7 height 16
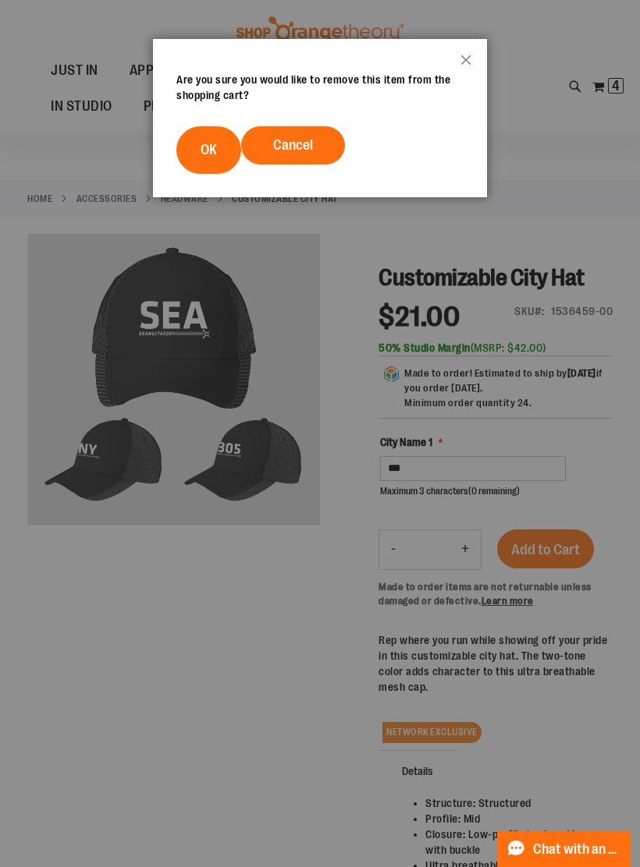
click at [215, 151] on span "OK" at bounding box center [208, 150] width 16 height 16
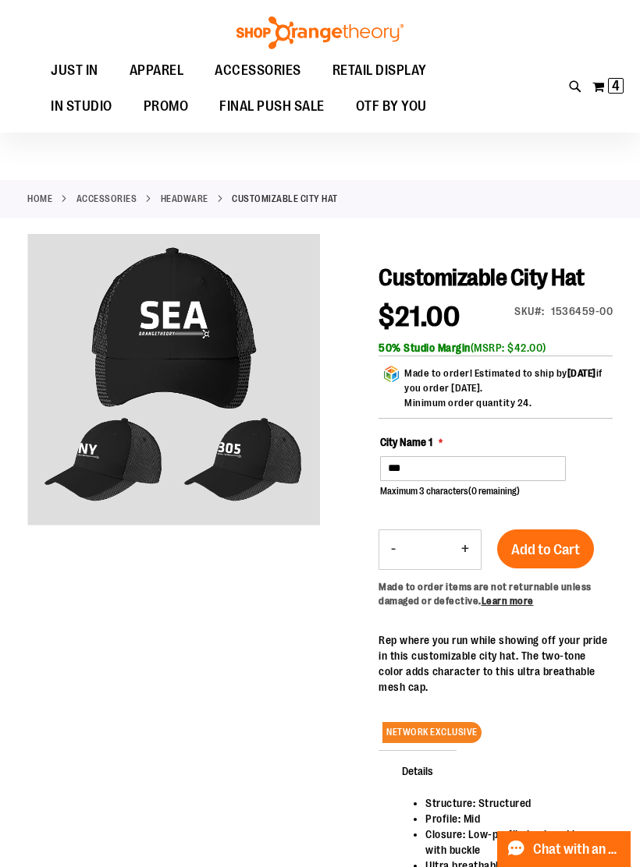
click at [615, 93] on span "4" at bounding box center [616, 86] width 8 height 16
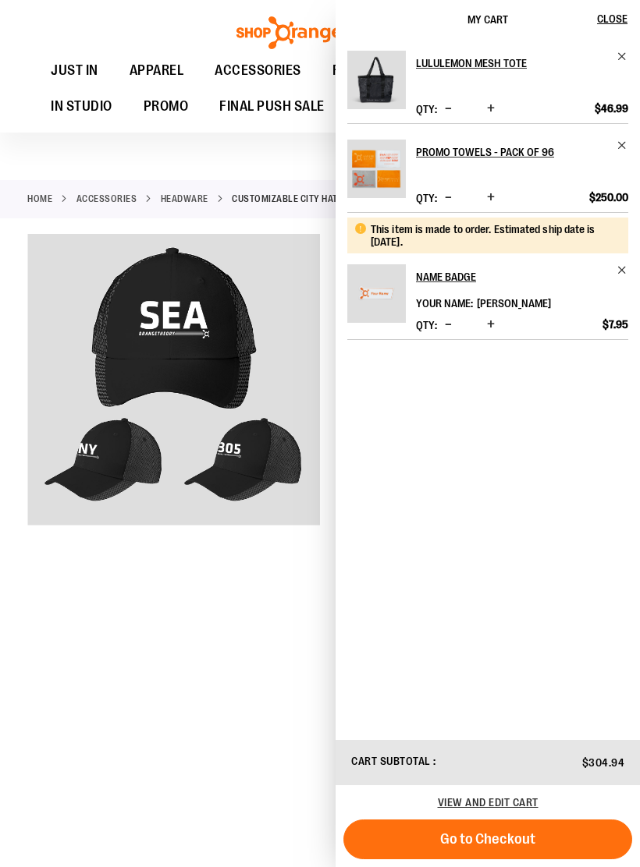
click at [239, 640] on div at bounding box center [319, 648] width 585 height 828
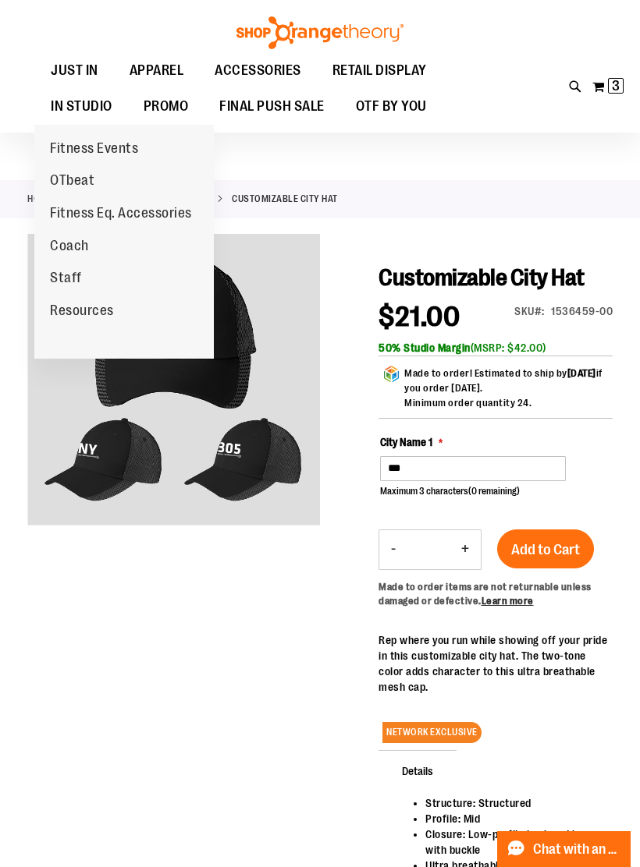
click at [615, 83] on span "3" at bounding box center [616, 86] width 8 height 16
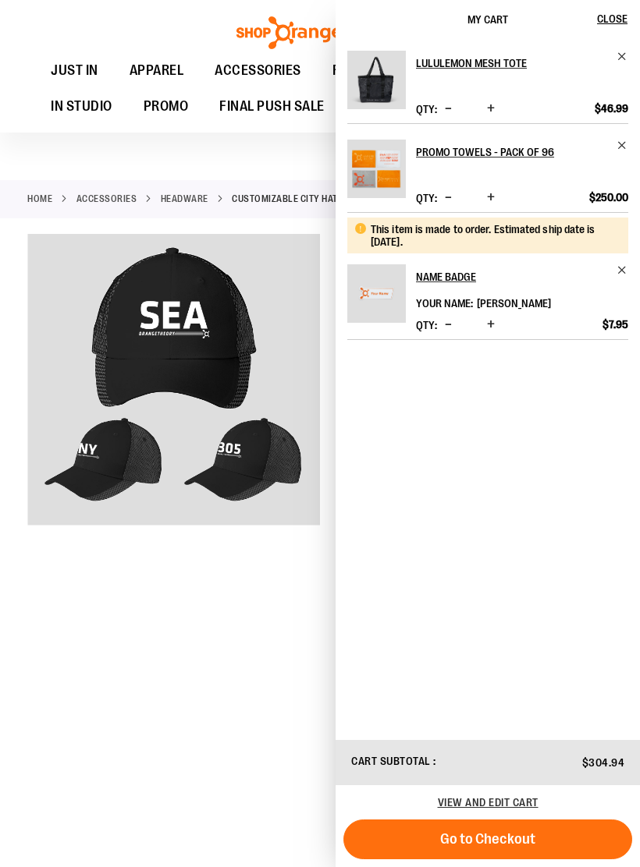
click at [534, 843] on span "Go to Checkout" at bounding box center [487, 839] width 95 height 17
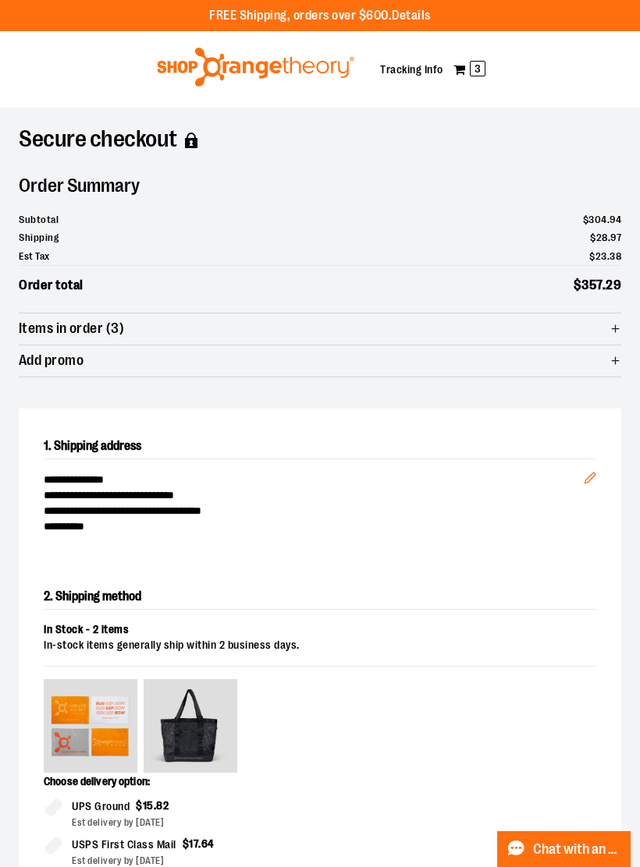
click at [252, 69] on img at bounding box center [255, 67] width 202 height 39
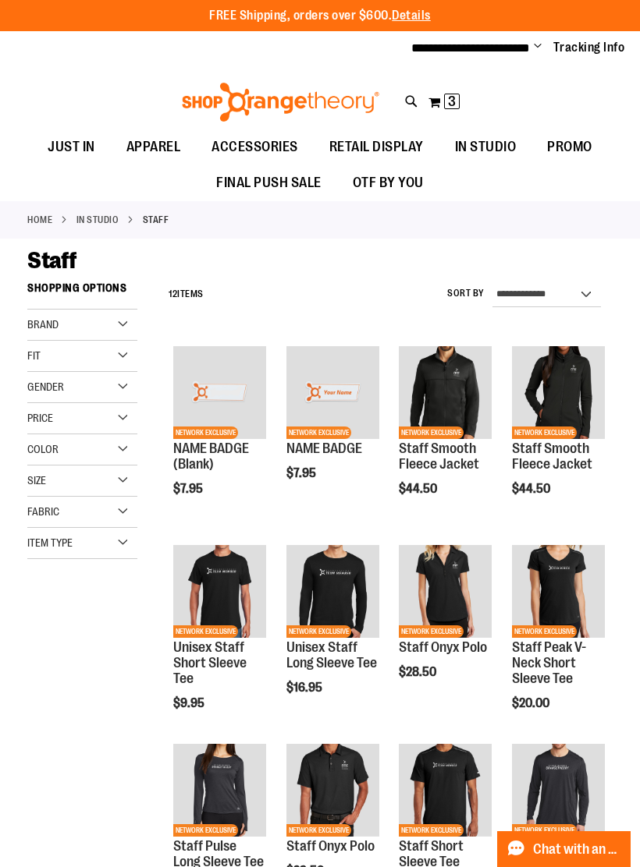
click at [335, 378] on img "product" at bounding box center [332, 392] width 93 height 93
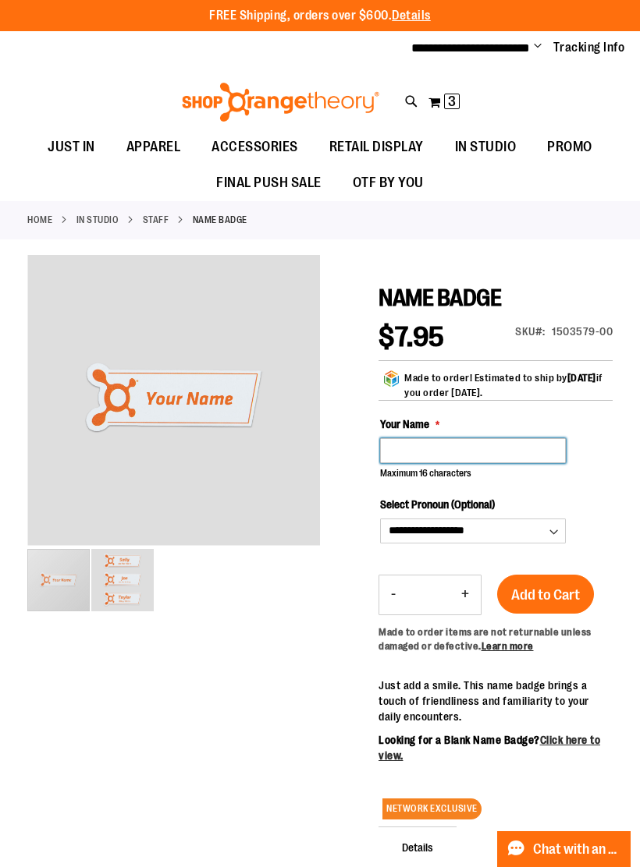
click at [495, 447] on input "Your Name" at bounding box center [473, 450] width 186 height 25
type input "*"
type input "*****"
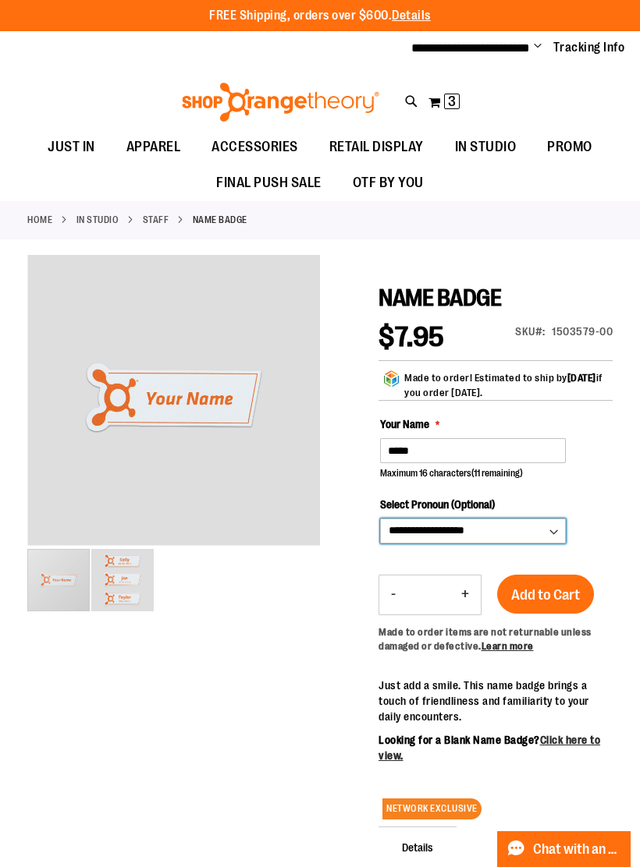
click at [506, 521] on select "**********" at bounding box center [473, 531] width 186 height 25
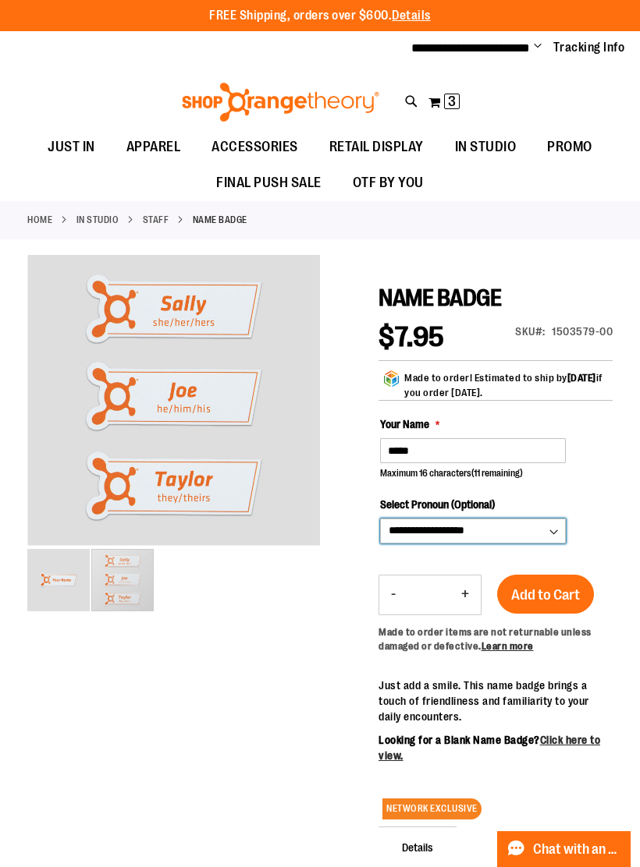
click at [501, 532] on select "**********" at bounding box center [473, 531] width 186 height 25
select select "*"
click at [522, 541] on select "**********" at bounding box center [473, 531] width 186 height 25
select select
click at [445, 101] on span "3 3 items" at bounding box center [452, 102] width 16 height 16
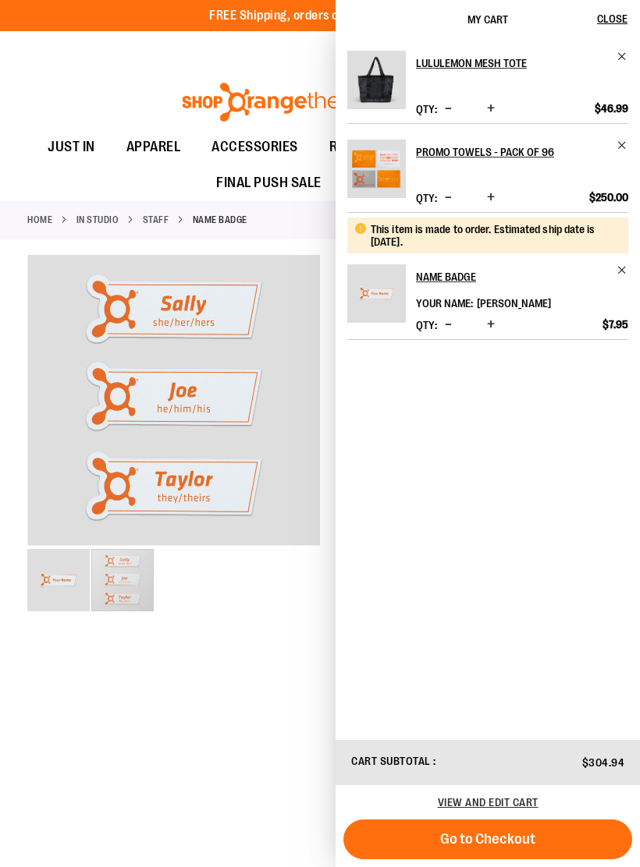
click at [222, 673] on div at bounding box center [319, 665] width 585 height 821
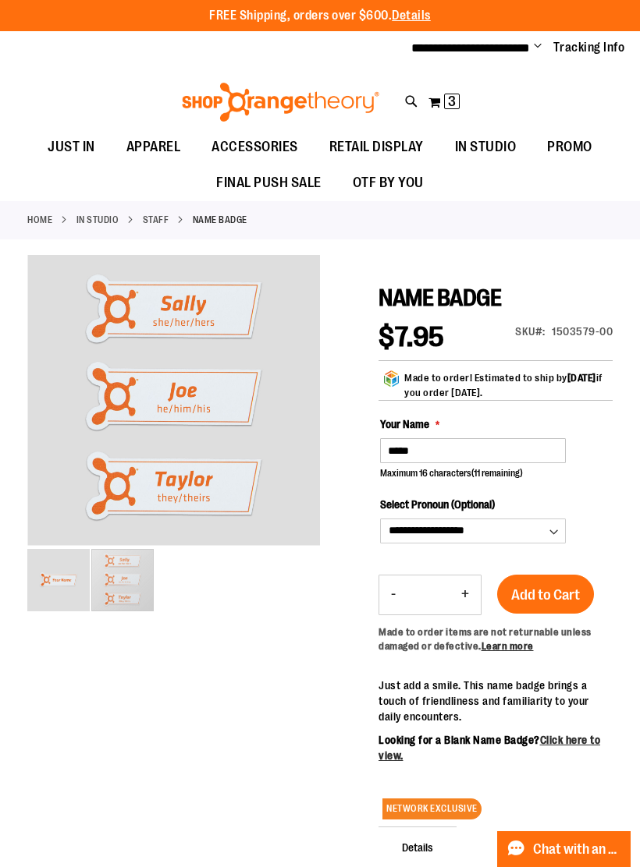
click at [474, 432] on div "Your Name ***** Maximum 16 characters (11 remaining)" at bounding box center [496, 449] width 232 height 64
click at [474, 449] on input "*****" at bounding box center [473, 450] width 186 height 25
type input "*"
type input "*******"
click at [566, 597] on button "Add to Cart" at bounding box center [545, 594] width 97 height 39
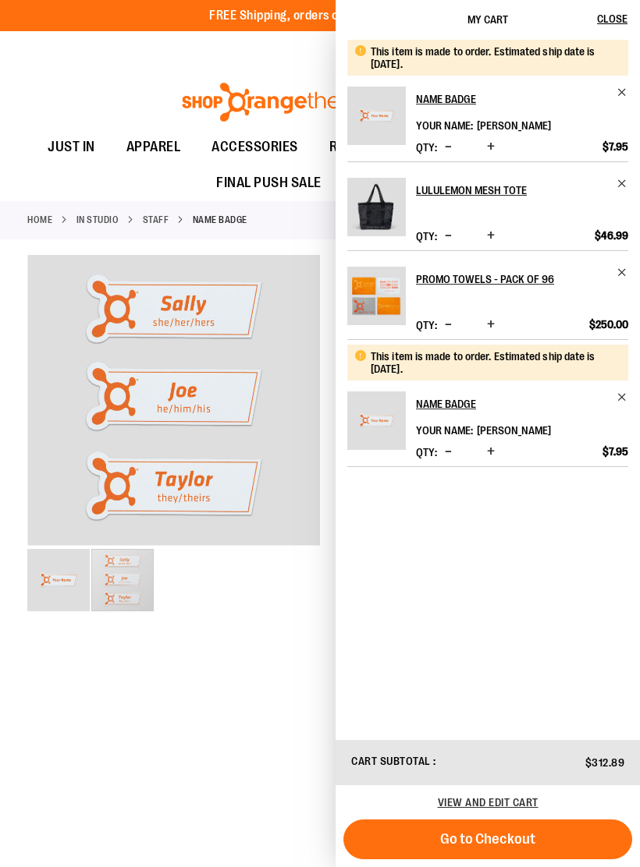
click at [528, 842] on span "Go to Checkout" at bounding box center [487, 839] width 95 height 17
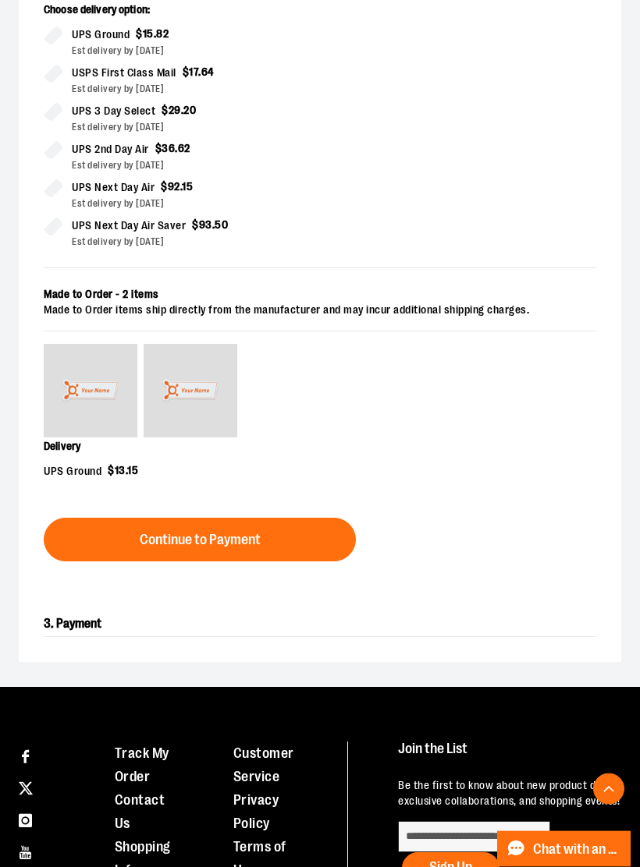
scroll to position [772, 0]
click at [186, 542] on span "Continue to Payment" at bounding box center [200, 540] width 121 height 15
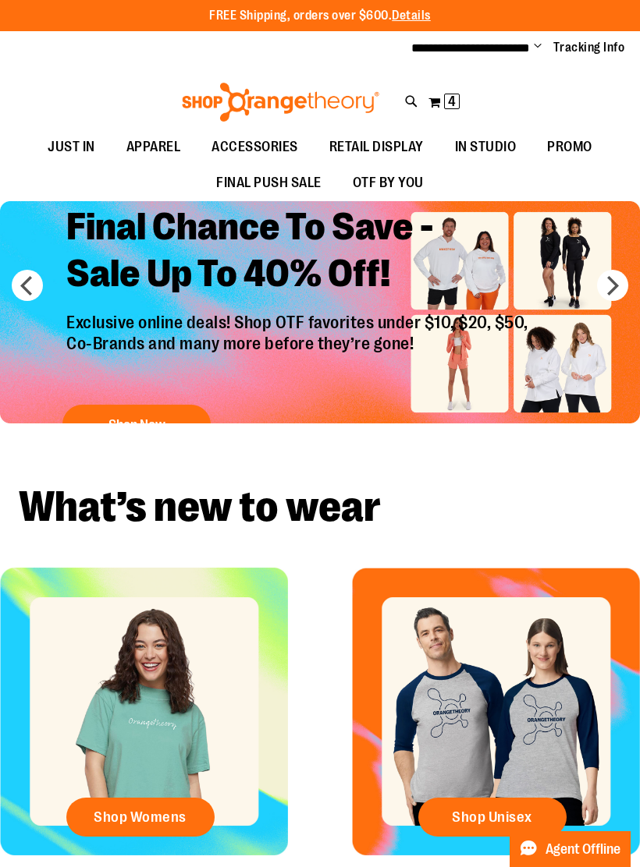
click at [444, 97] on span "4 4 items" at bounding box center [452, 102] width 16 height 16
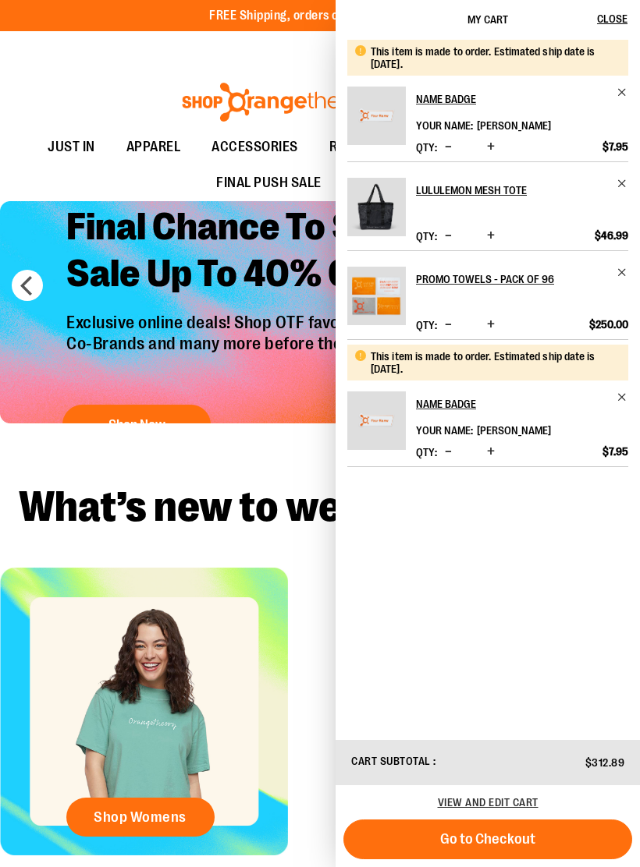
click at [448, 243] on span "Decrease product quantity" at bounding box center [448, 236] width 7 height 16
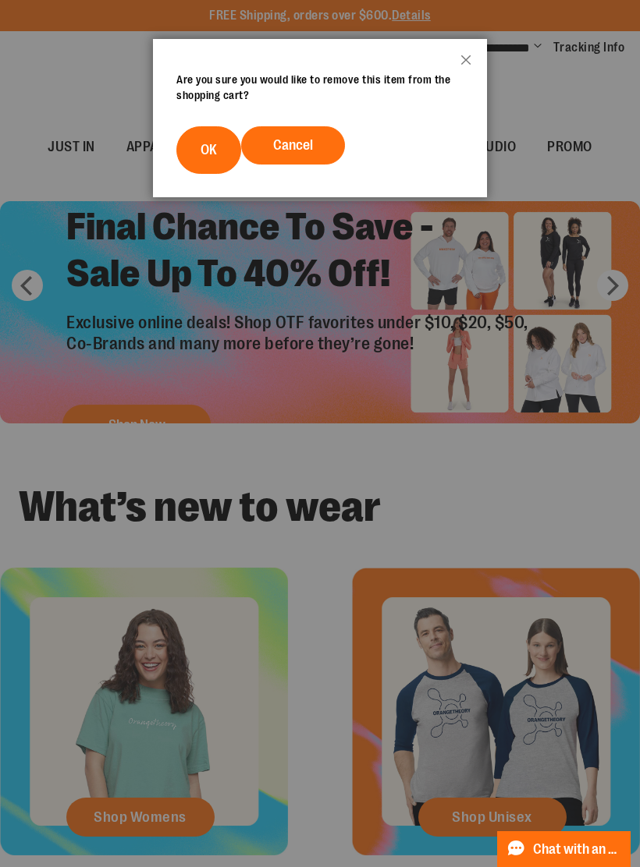
click at [221, 149] on button "OK" at bounding box center [208, 150] width 65 height 48
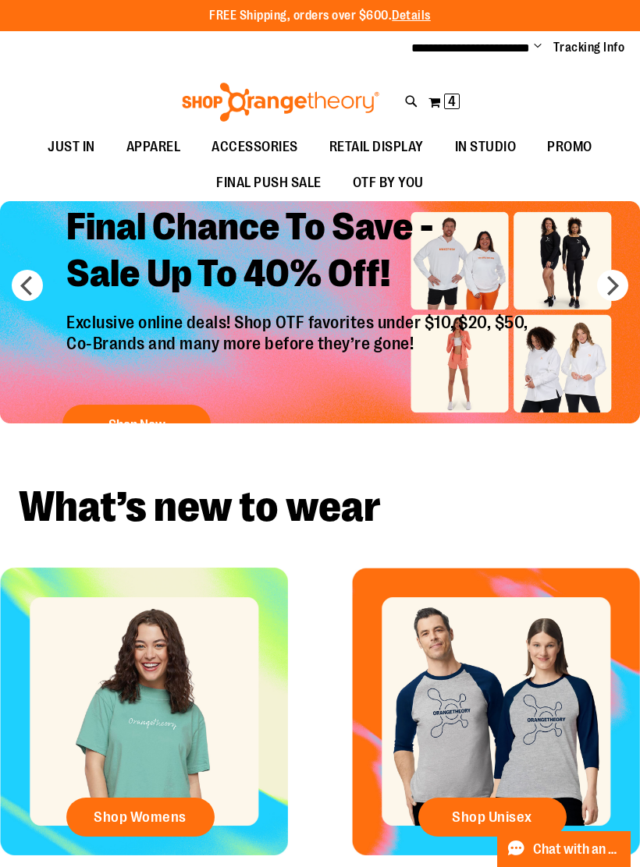
click at [454, 98] on span "4" at bounding box center [452, 102] width 8 height 16
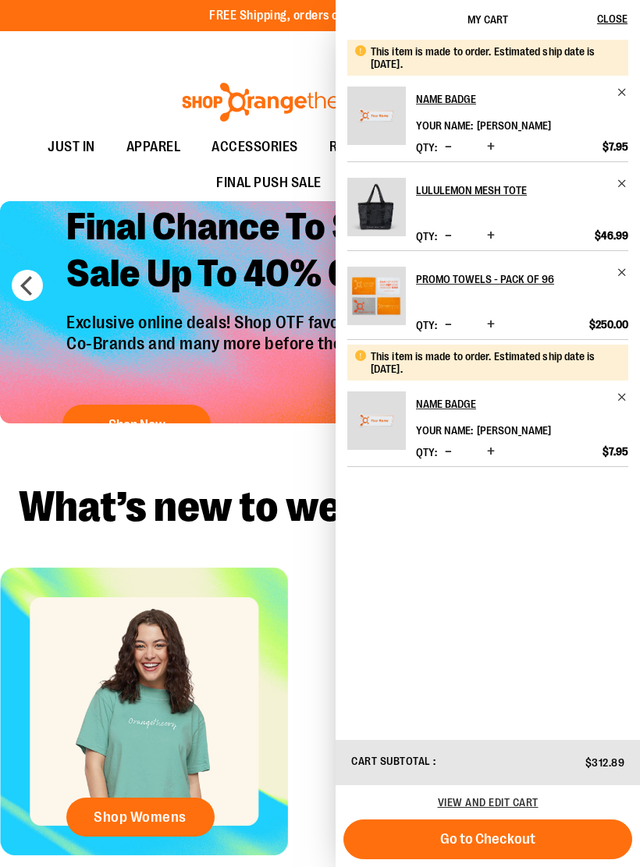
click at [452, 326] on button "Decrease product quantity" at bounding box center [448, 325] width 15 height 16
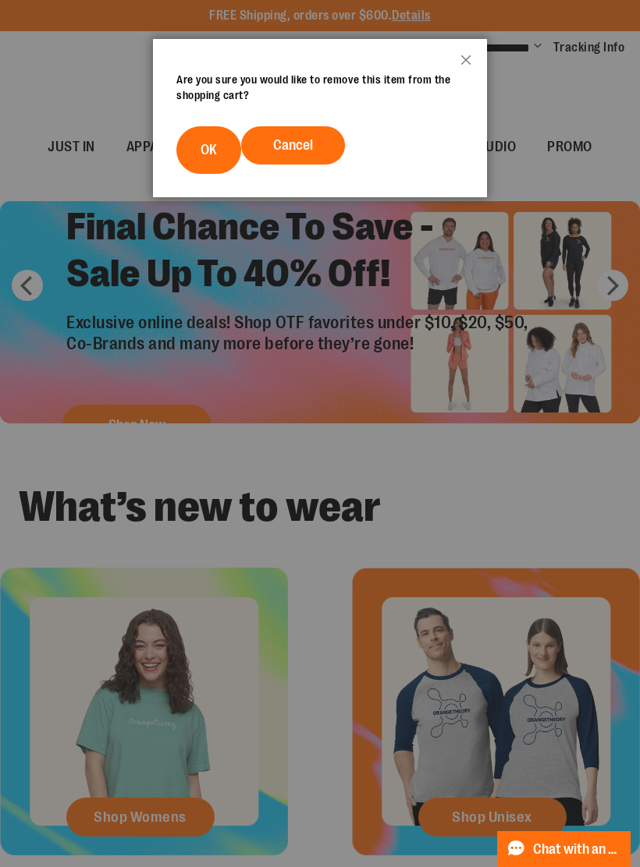
click at [218, 159] on button "OK" at bounding box center [208, 150] width 65 height 48
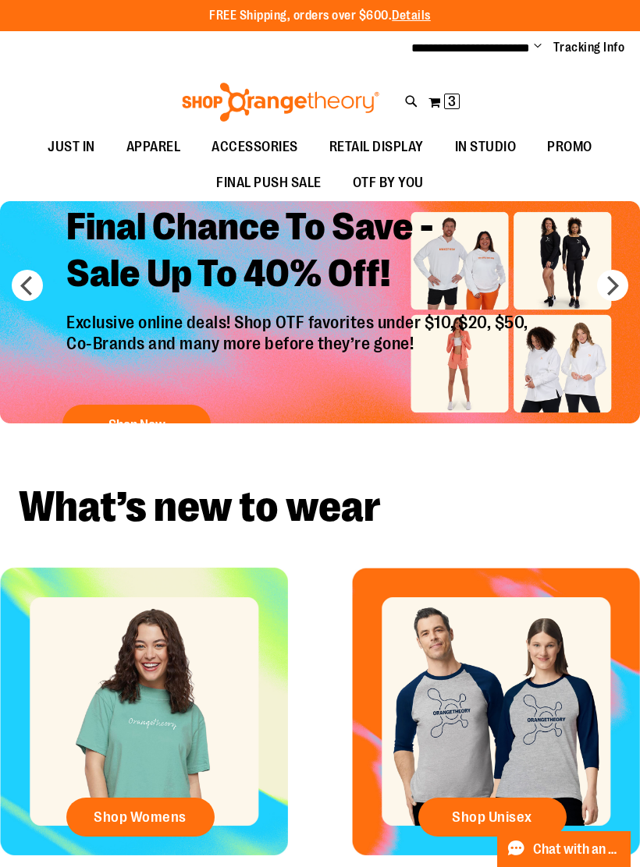
click at [451, 104] on span "3" at bounding box center [452, 102] width 8 height 16
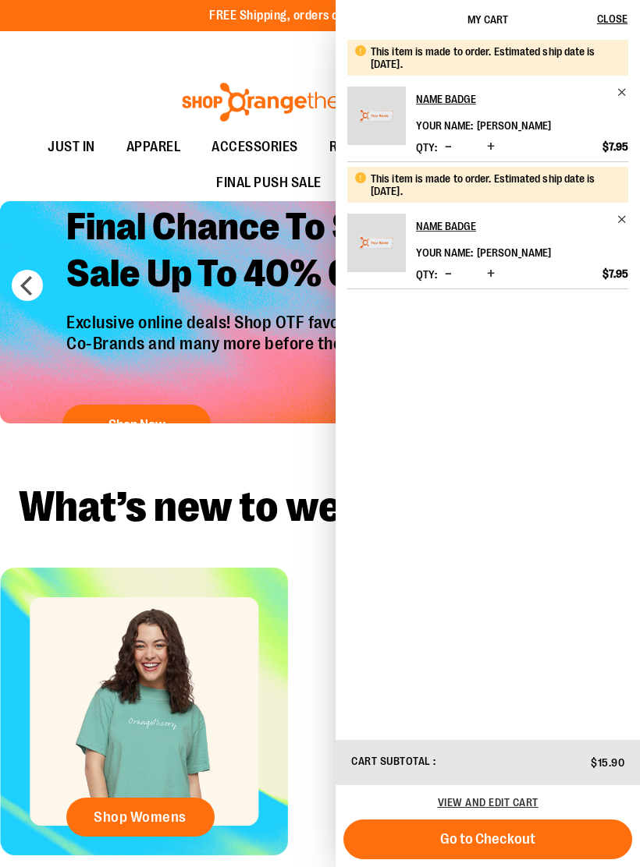
click at [545, 842] on button "Go to Checkout" at bounding box center [487, 840] width 289 height 40
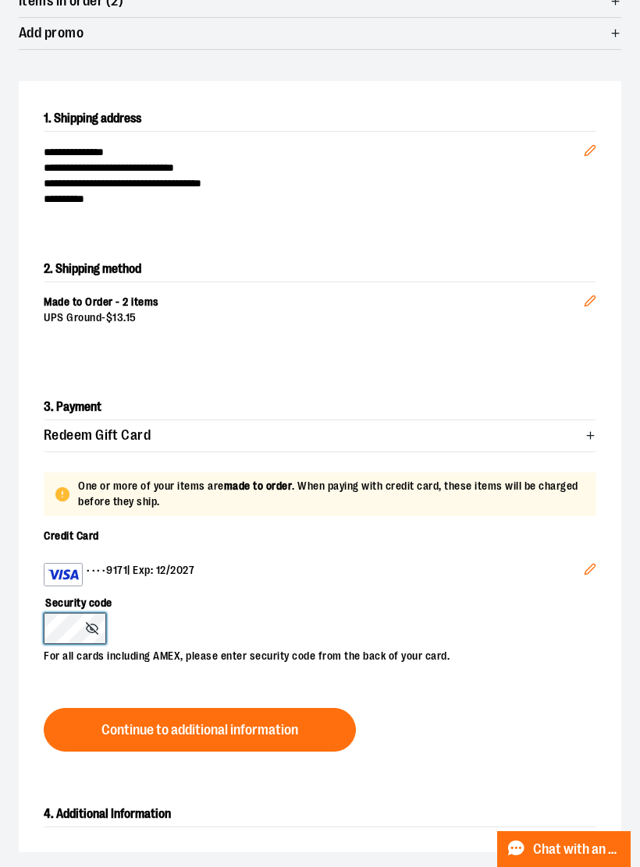
scroll to position [382, 0]
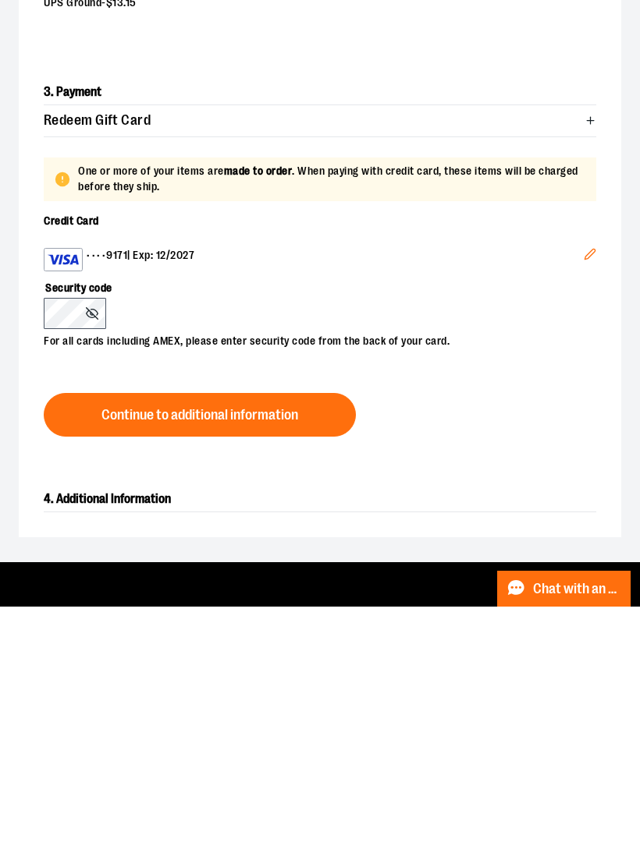
click at [254, 654] on button "Continue to additional information" at bounding box center [200, 676] width 312 height 44
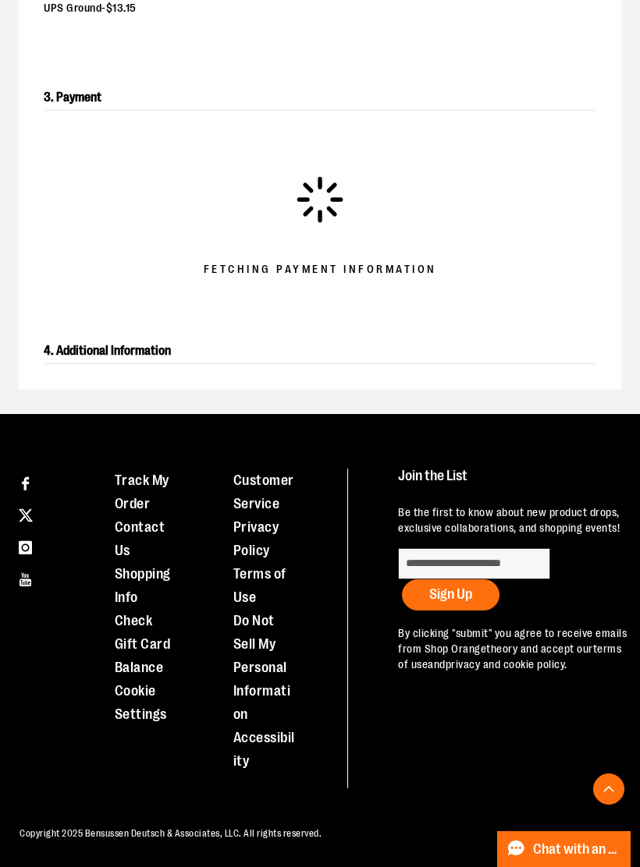
scroll to position [626, 0]
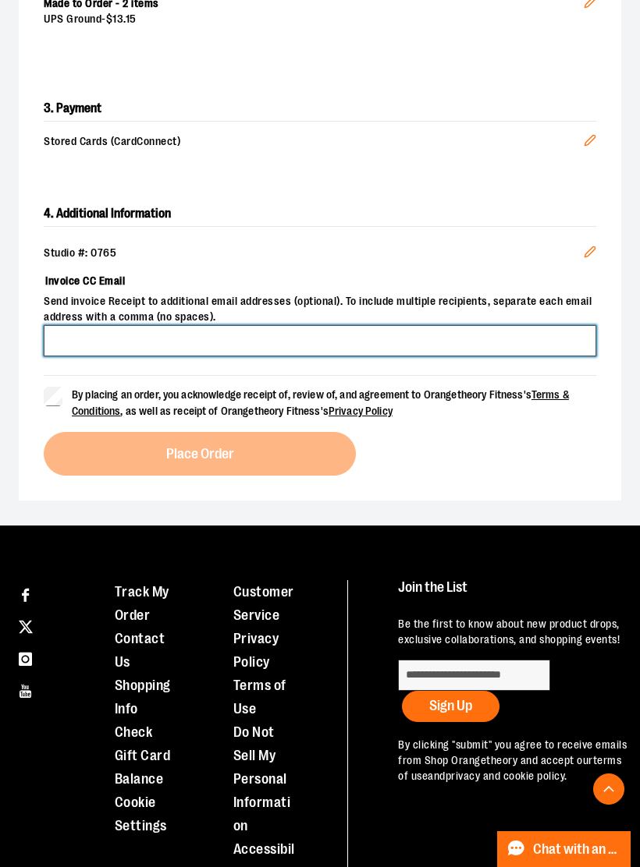
click at [434, 328] on input "Invoice CC Email" at bounding box center [320, 340] width 552 height 31
type input "**********"
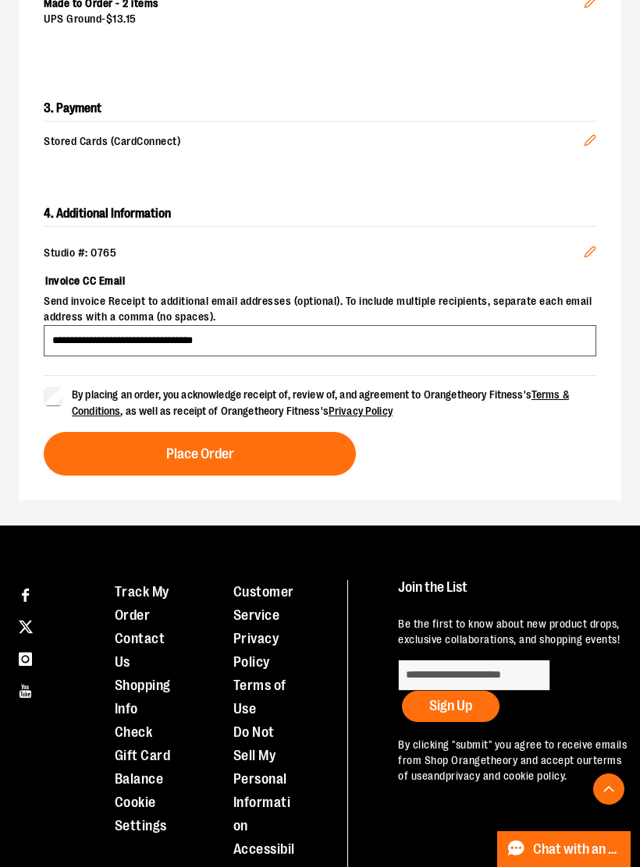
click at [284, 454] on button "Place Order" at bounding box center [200, 454] width 312 height 44
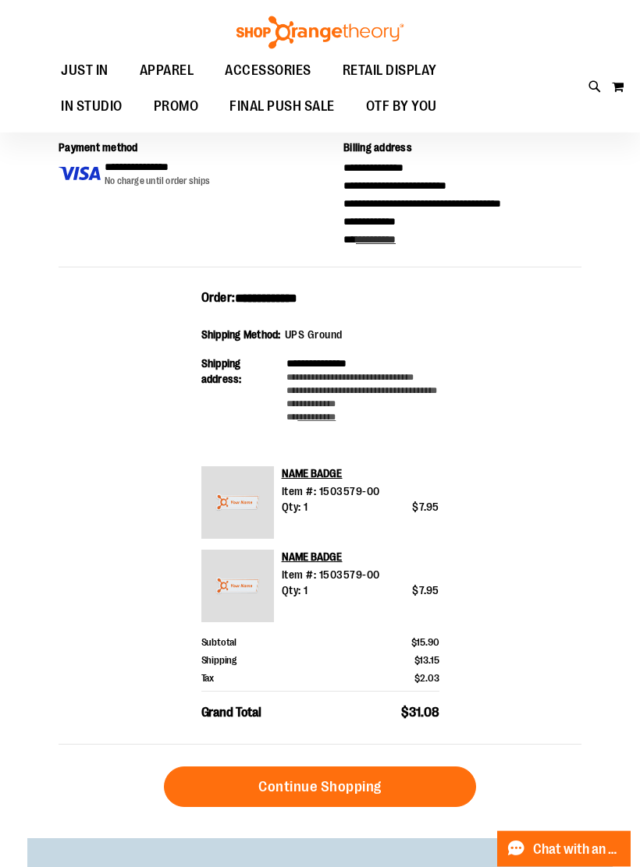
scroll to position [234, 0]
